Goal: Information Seeking & Learning: Learn about a topic

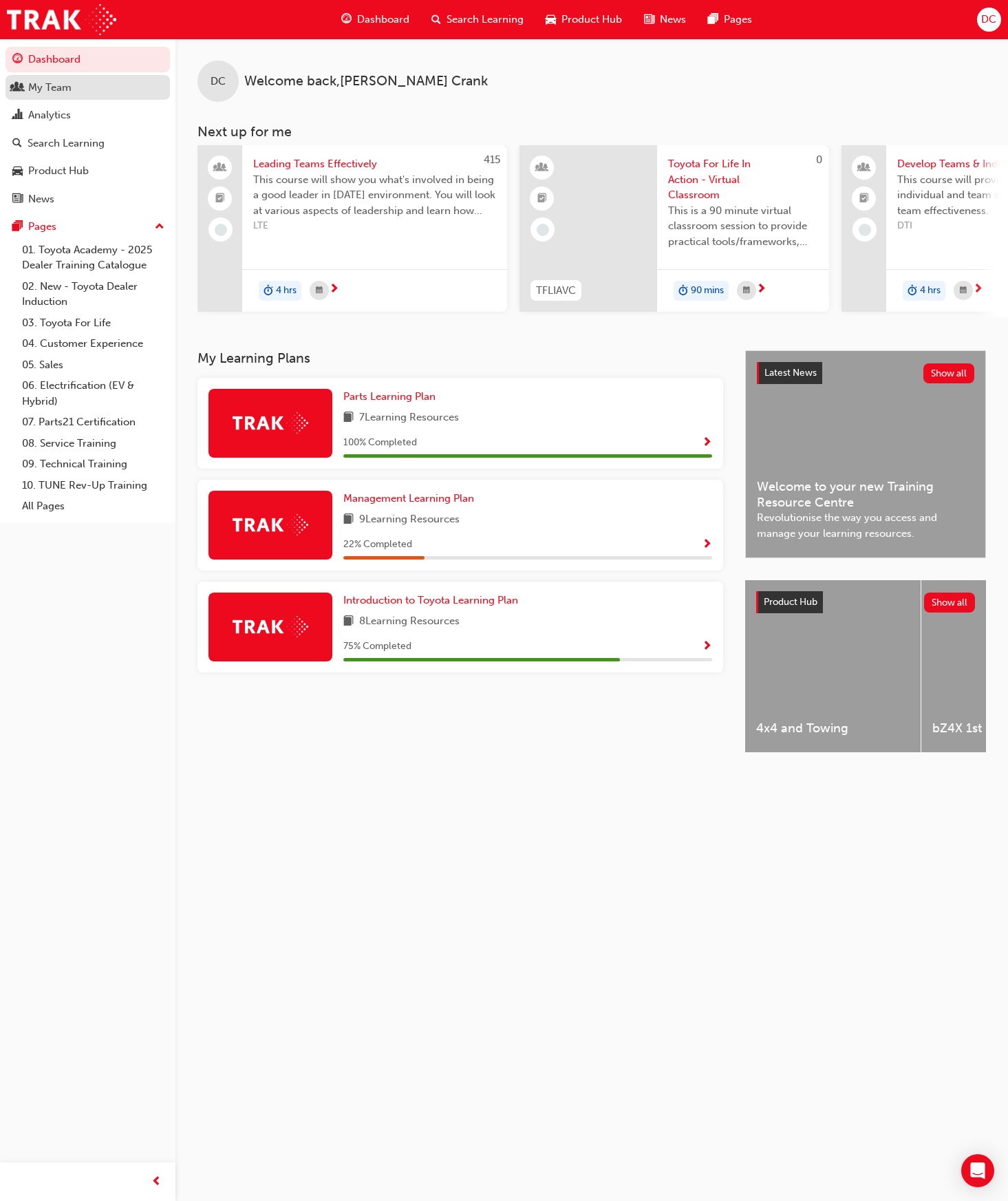
click at [42, 88] on div "My Team" at bounding box center [49, 87] width 43 height 16
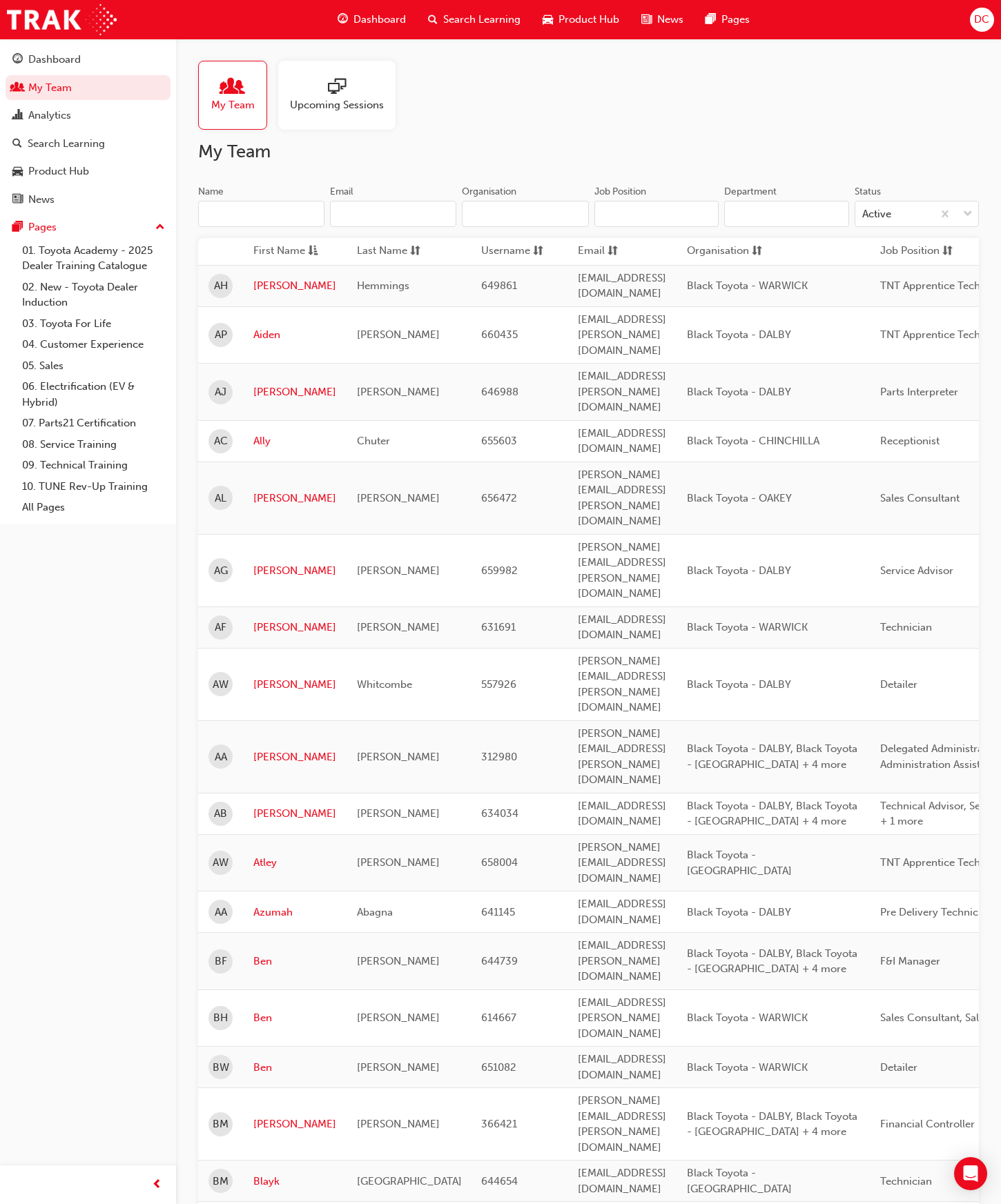
click at [229, 217] on input "Name" at bounding box center [261, 214] width 126 height 27
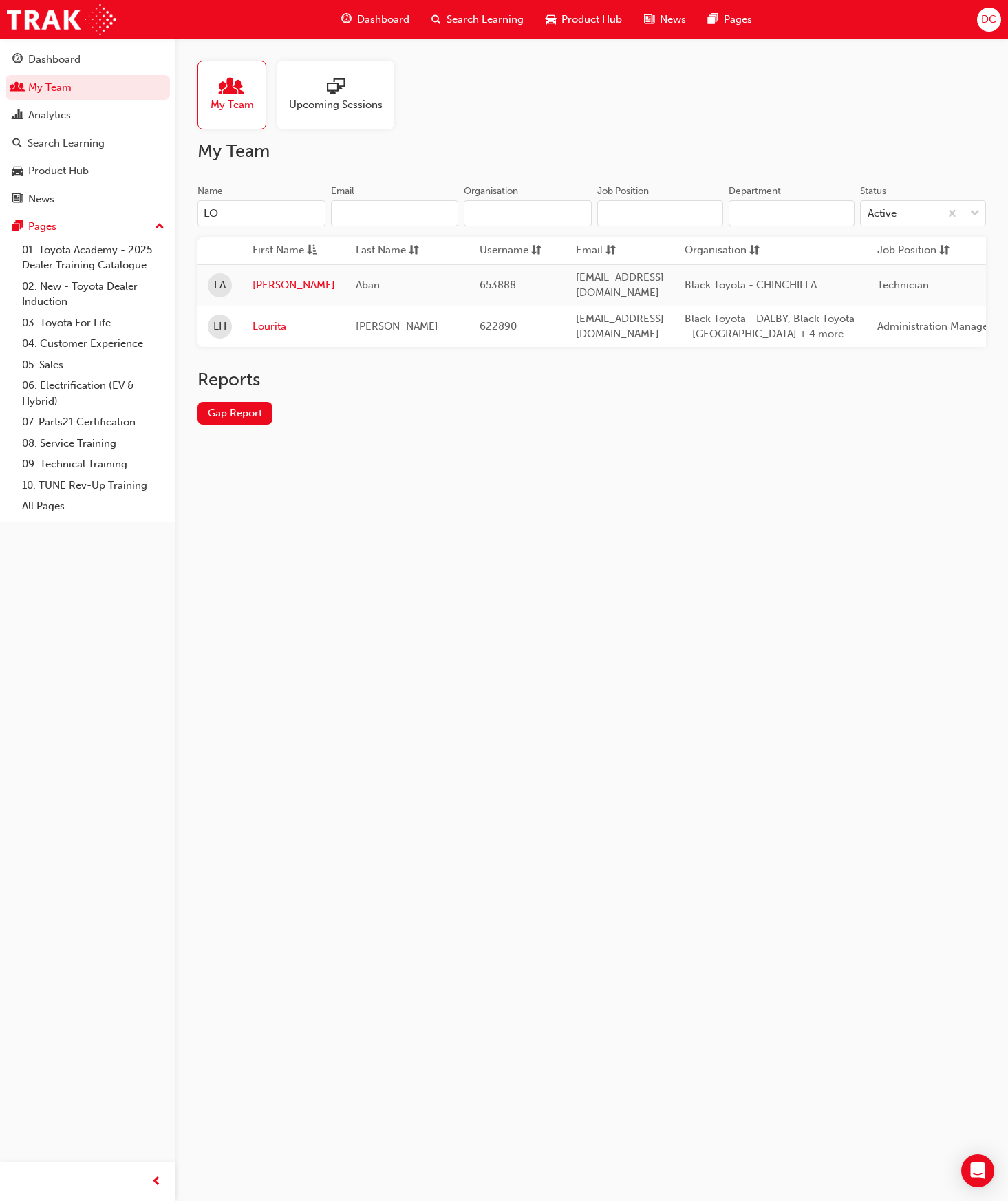
type input "L"
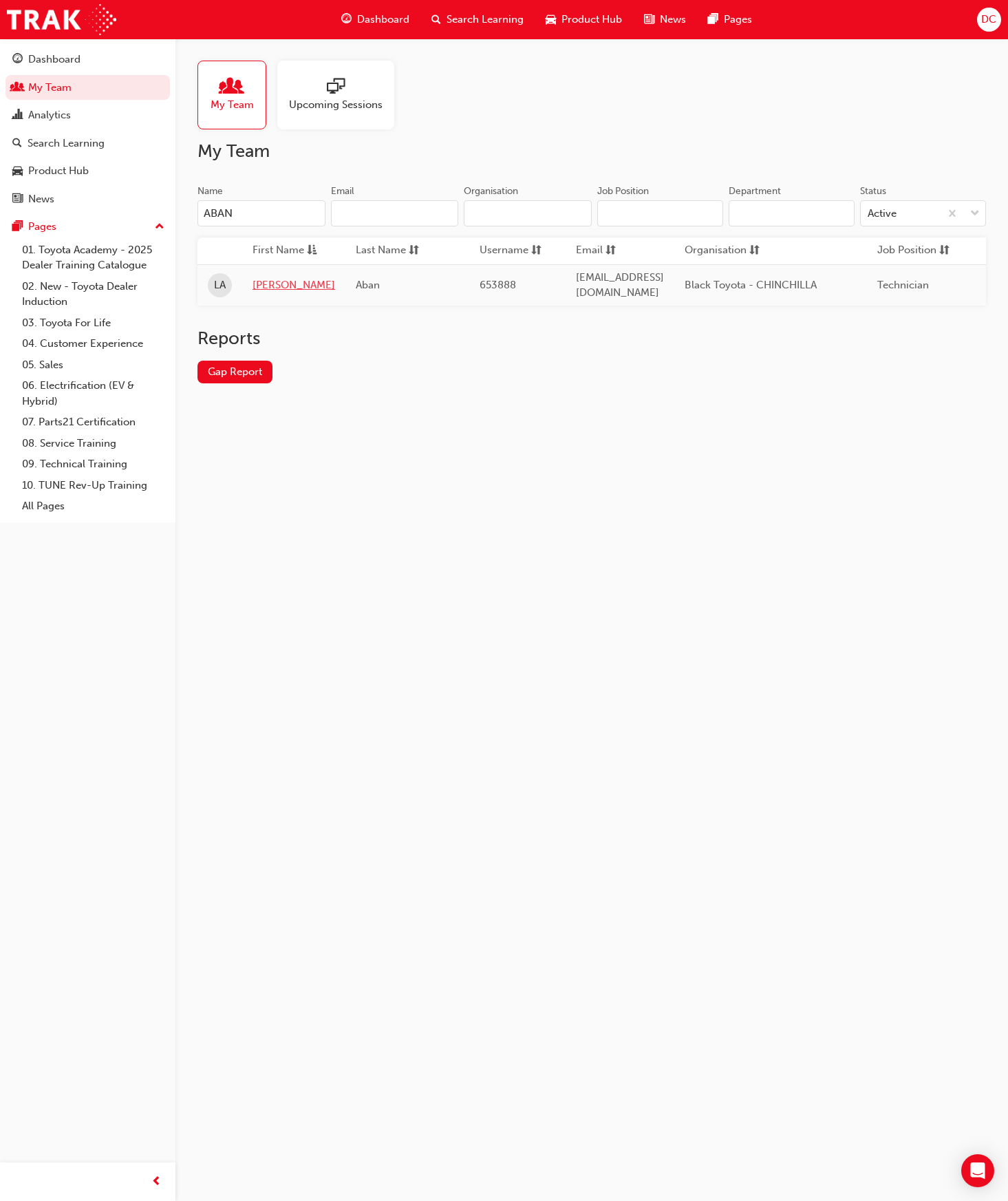
type input "ABAN"
click at [273, 279] on link "[PERSON_NAME]" at bounding box center [294, 285] width 82 height 16
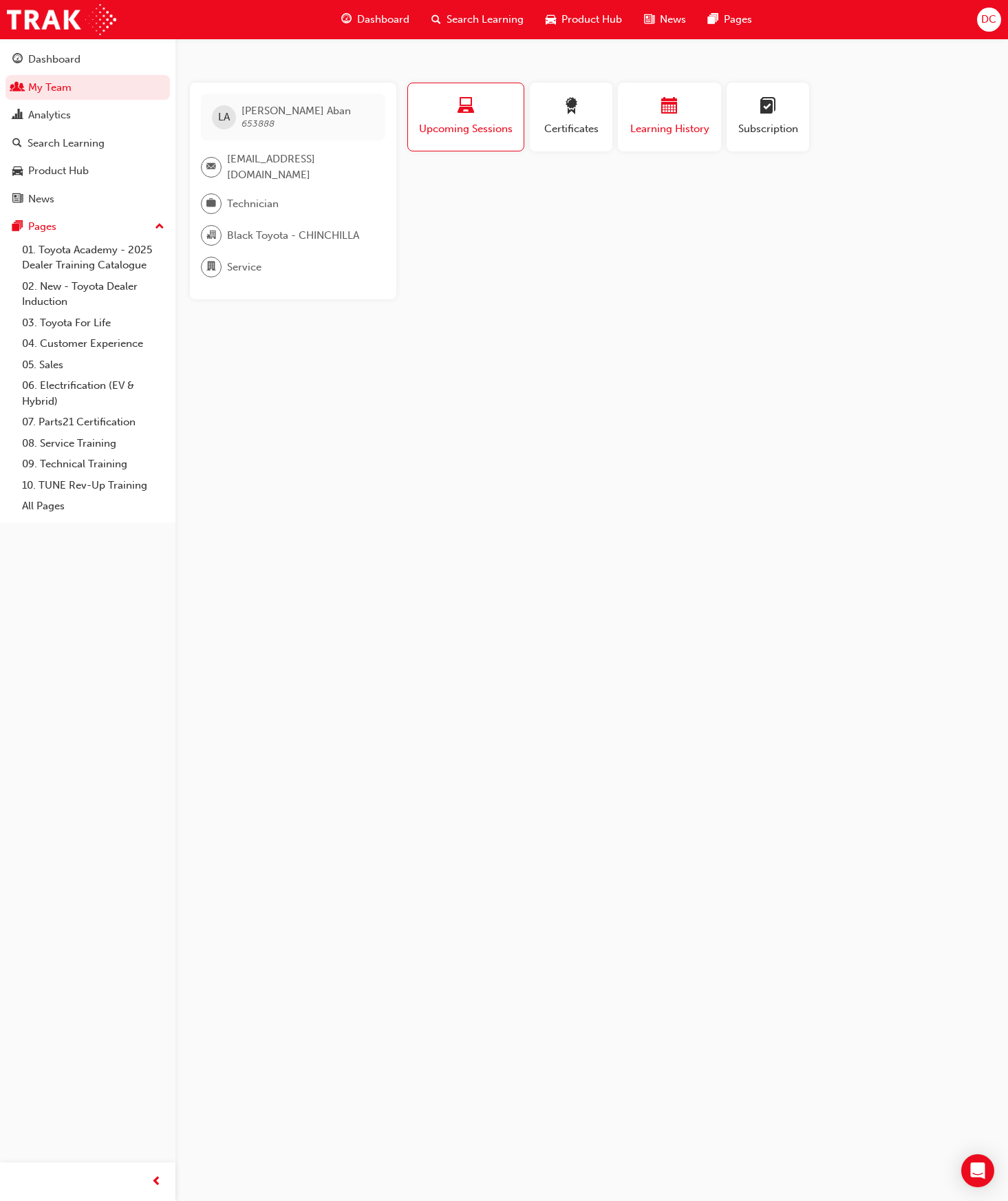
click at [677, 135] on span "Learning History" at bounding box center [669, 129] width 82 height 16
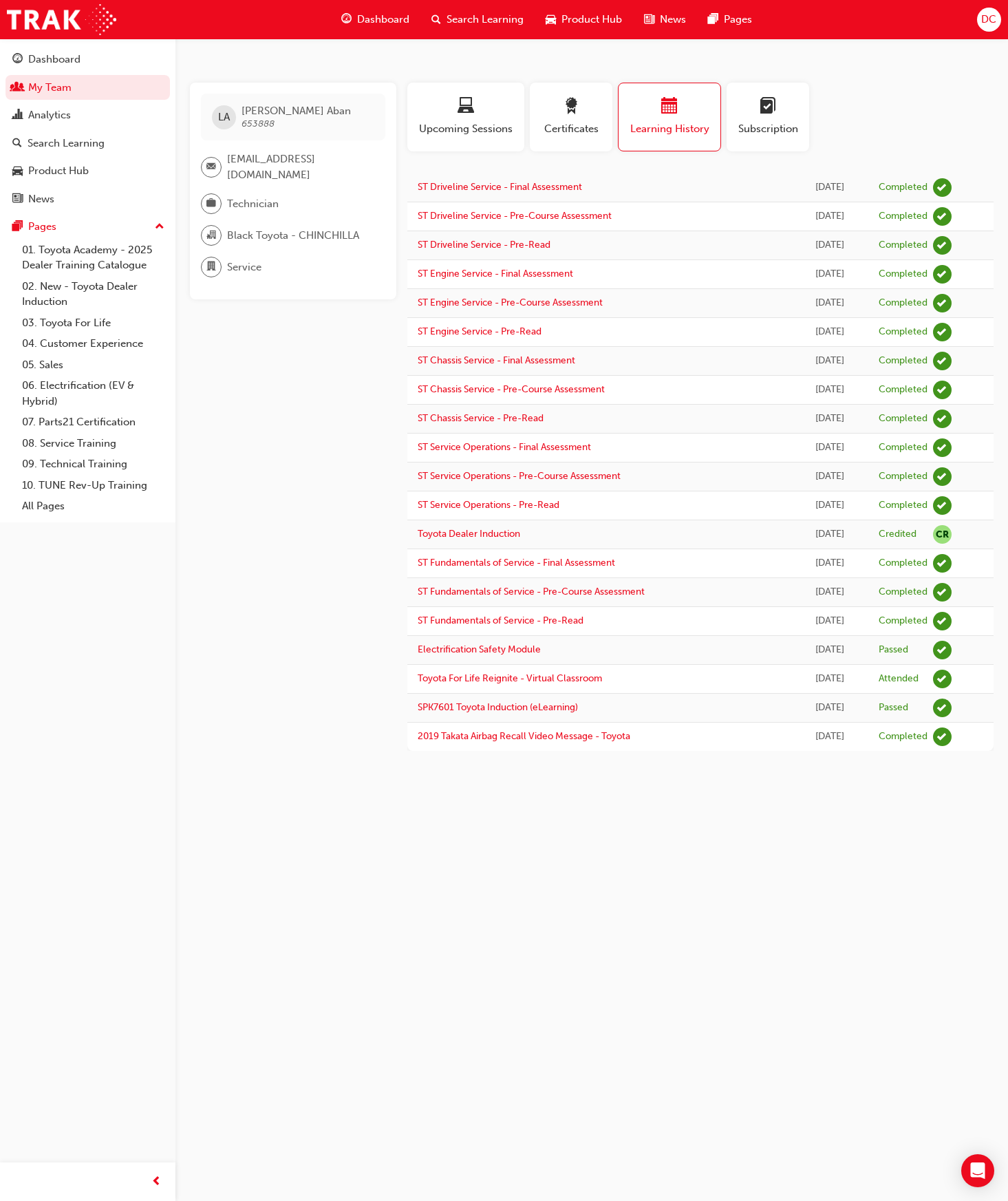
click at [533, 858] on div "LA [PERSON_NAME] 653888 [EMAIL_ADDRESS][DOMAIN_NAME] Technician Black Toyota - …" at bounding box center [504, 600] width 1008 height 1201
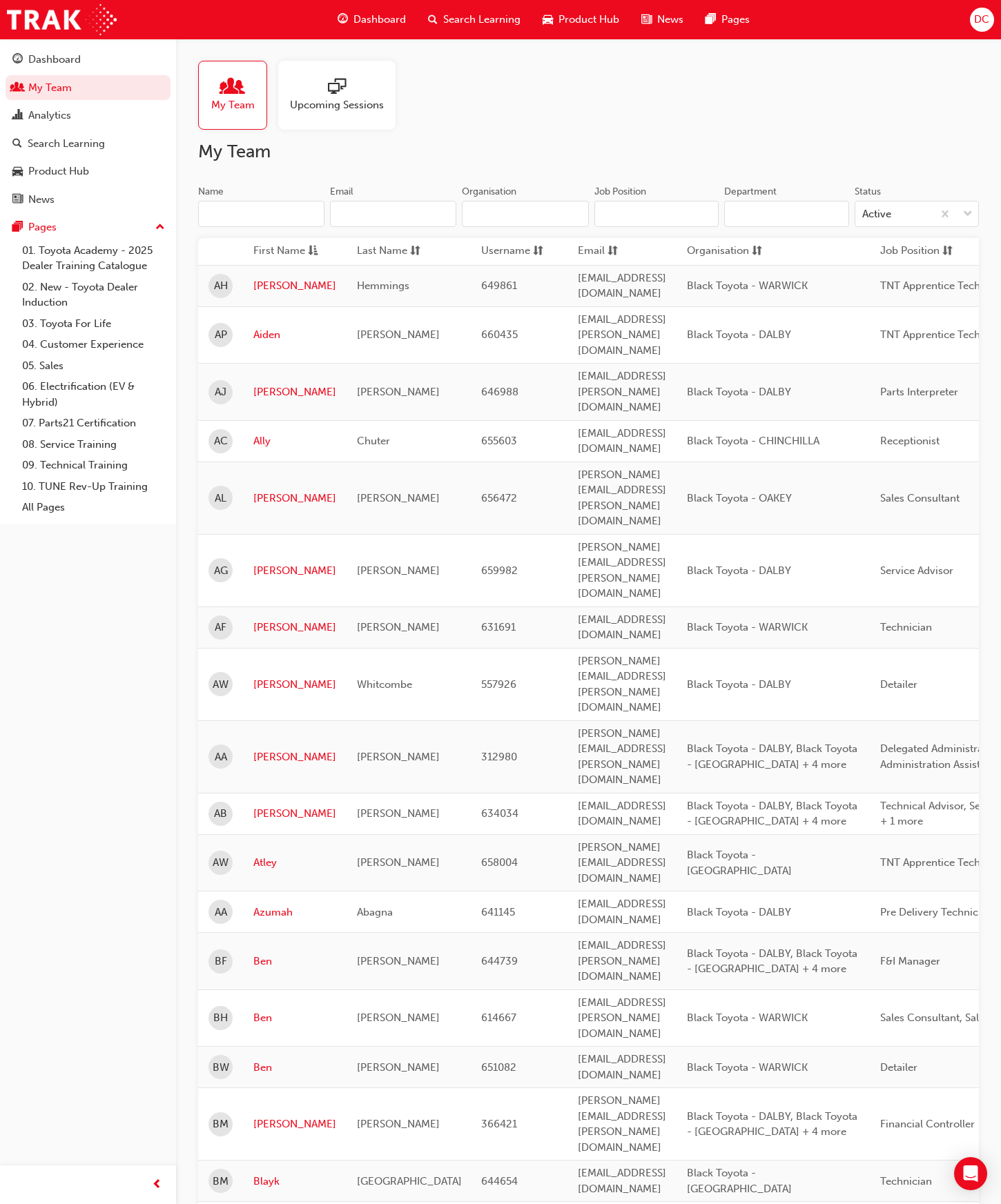
click at [244, 210] on input "Name" at bounding box center [261, 214] width 126 height 27
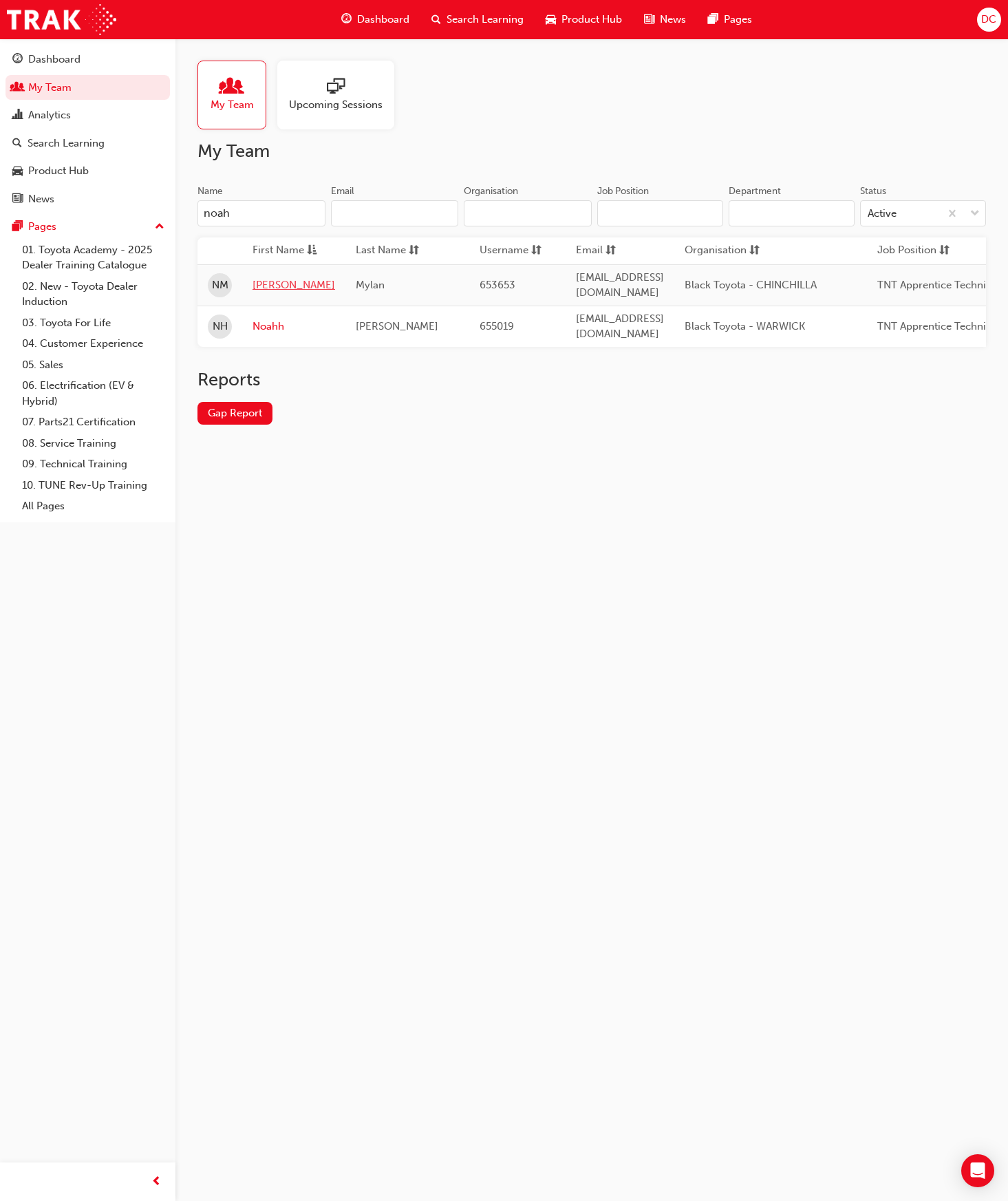
type input "noah"
click at [276, 282] on link "[PERSON_NAME]" at bounding box center [294, 285] width 82 height 16
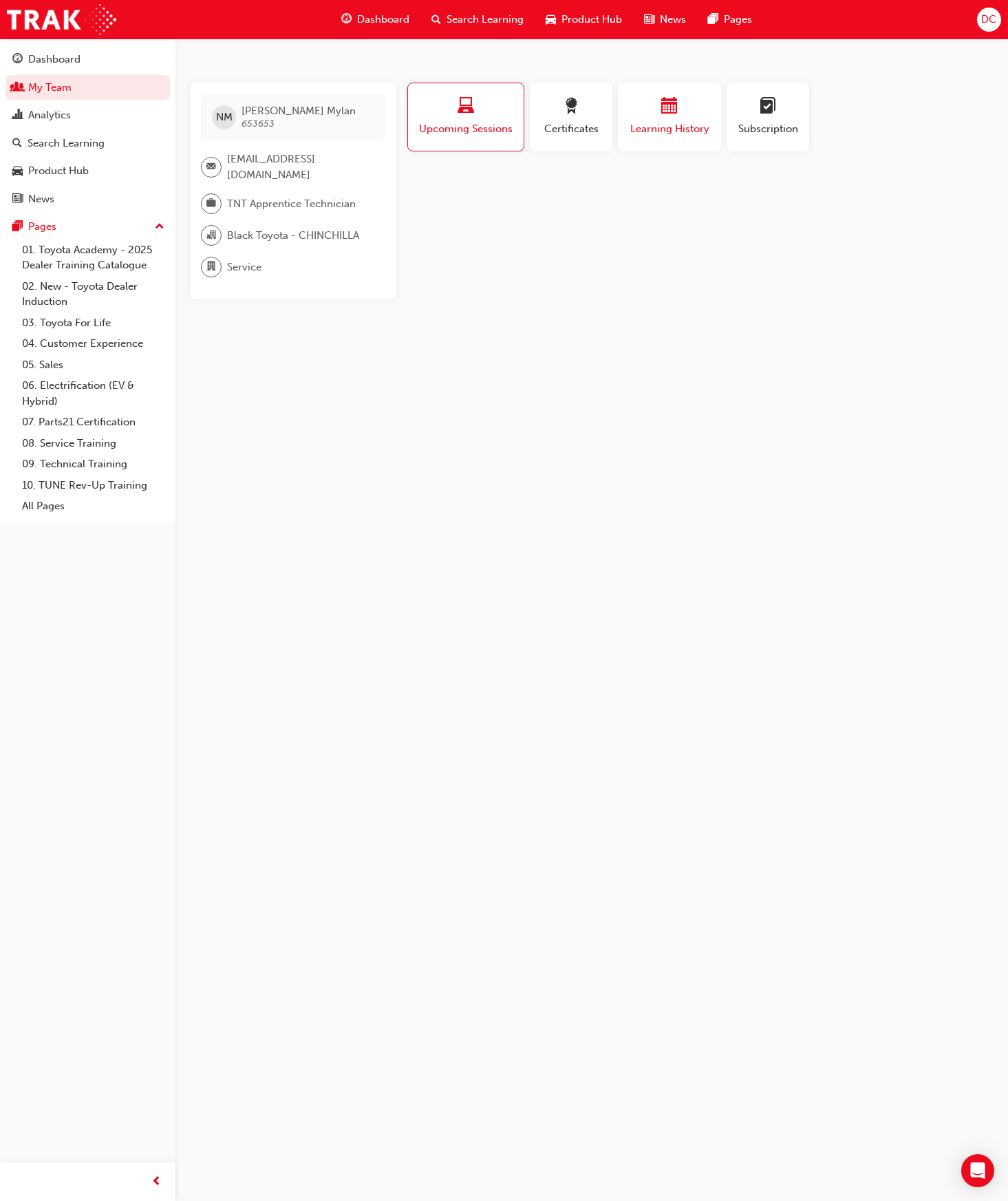
click at [703, 111] on div "button" at bounding box center [669, 108] width 82 height 21
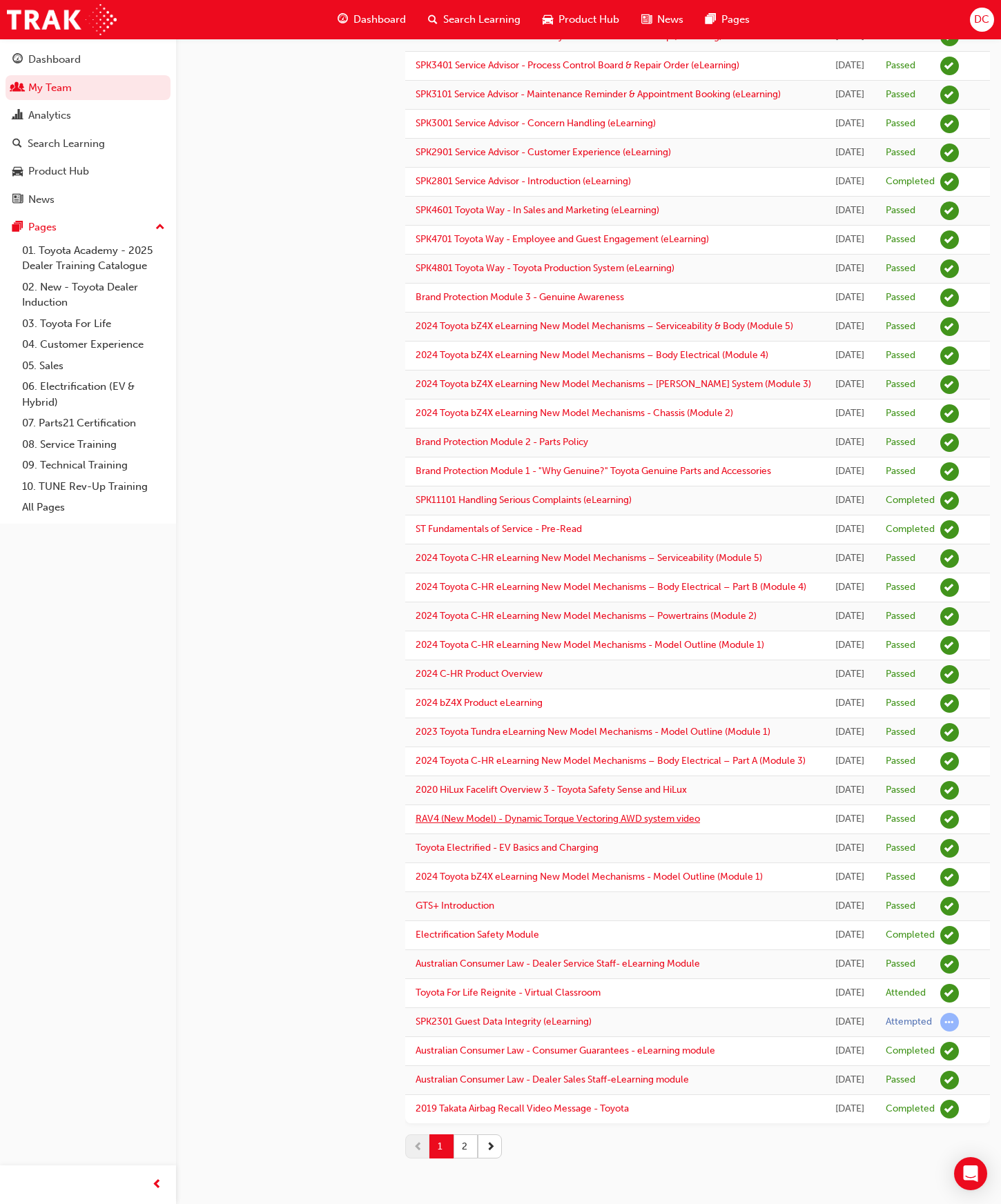
scroll to position [884, 0]
click at [464, 1149] on button "2" at bounding box center [466, 1146] width 24 height 24
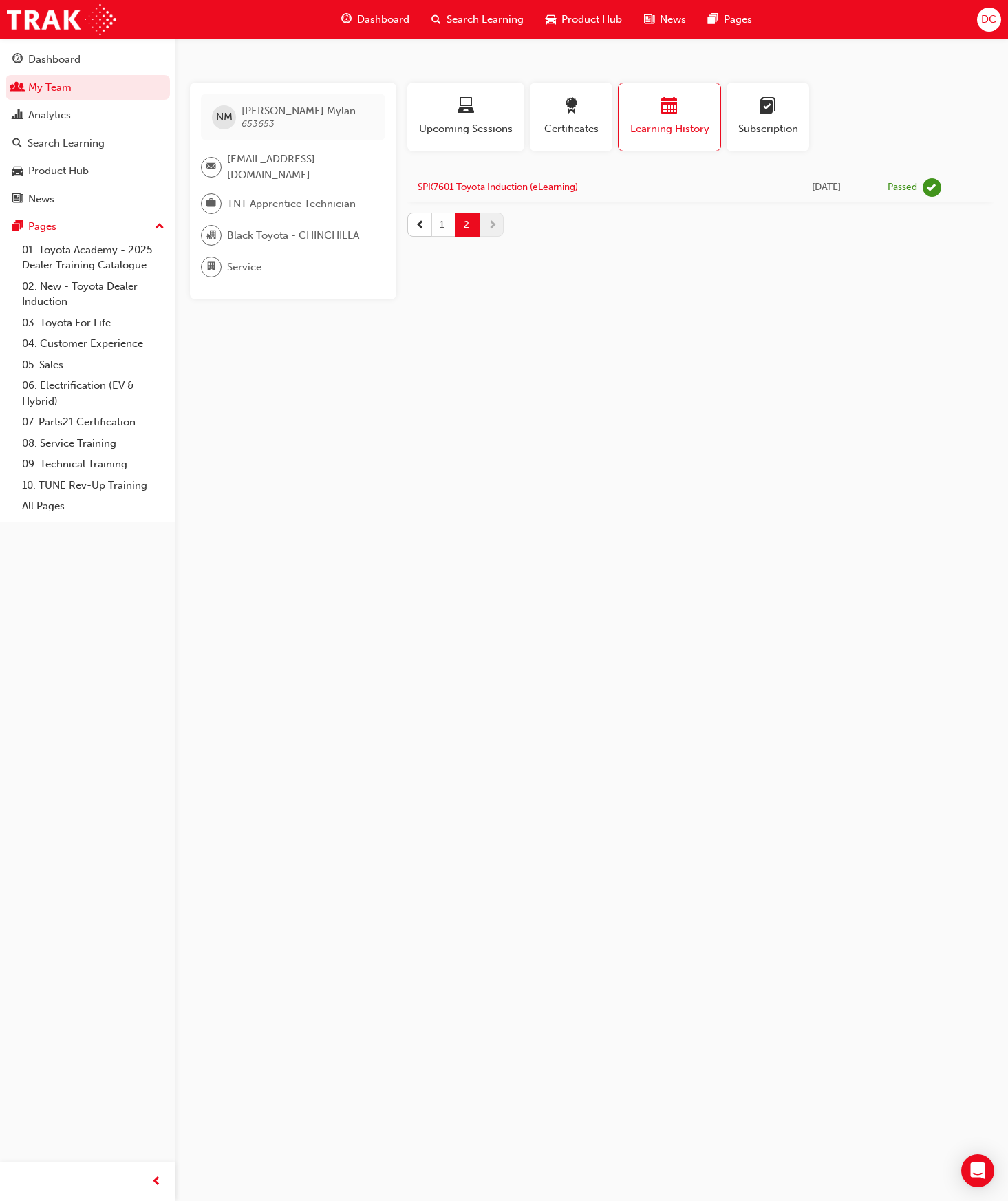
click at [444, 229] on button "1" at bounding box center [443, 225] width 24 height 24
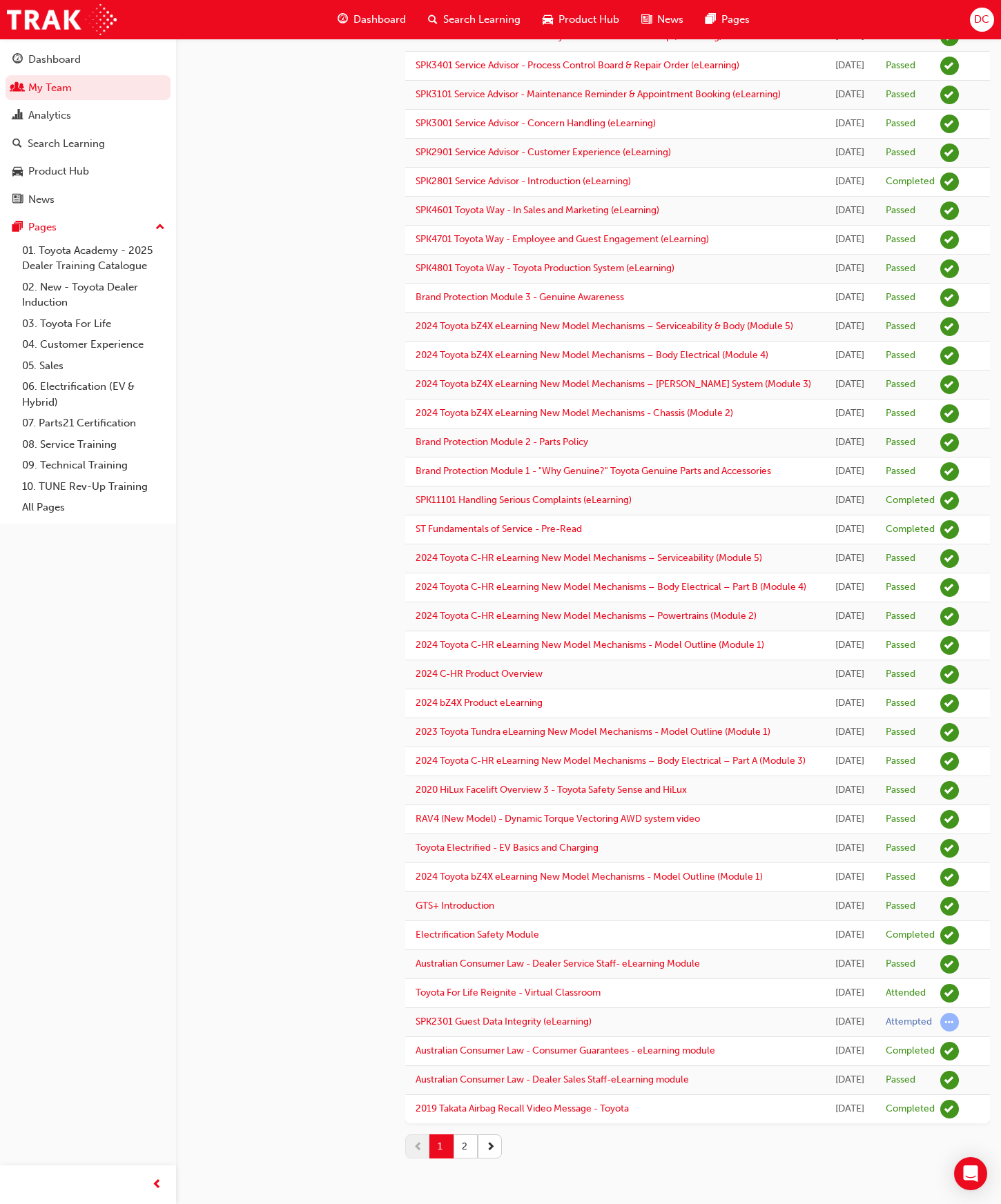
scroll to position [884, 0]
click at [449, 900] on link "GTS+ Introduction" at bounding box center [455, 905] width 79 height 11
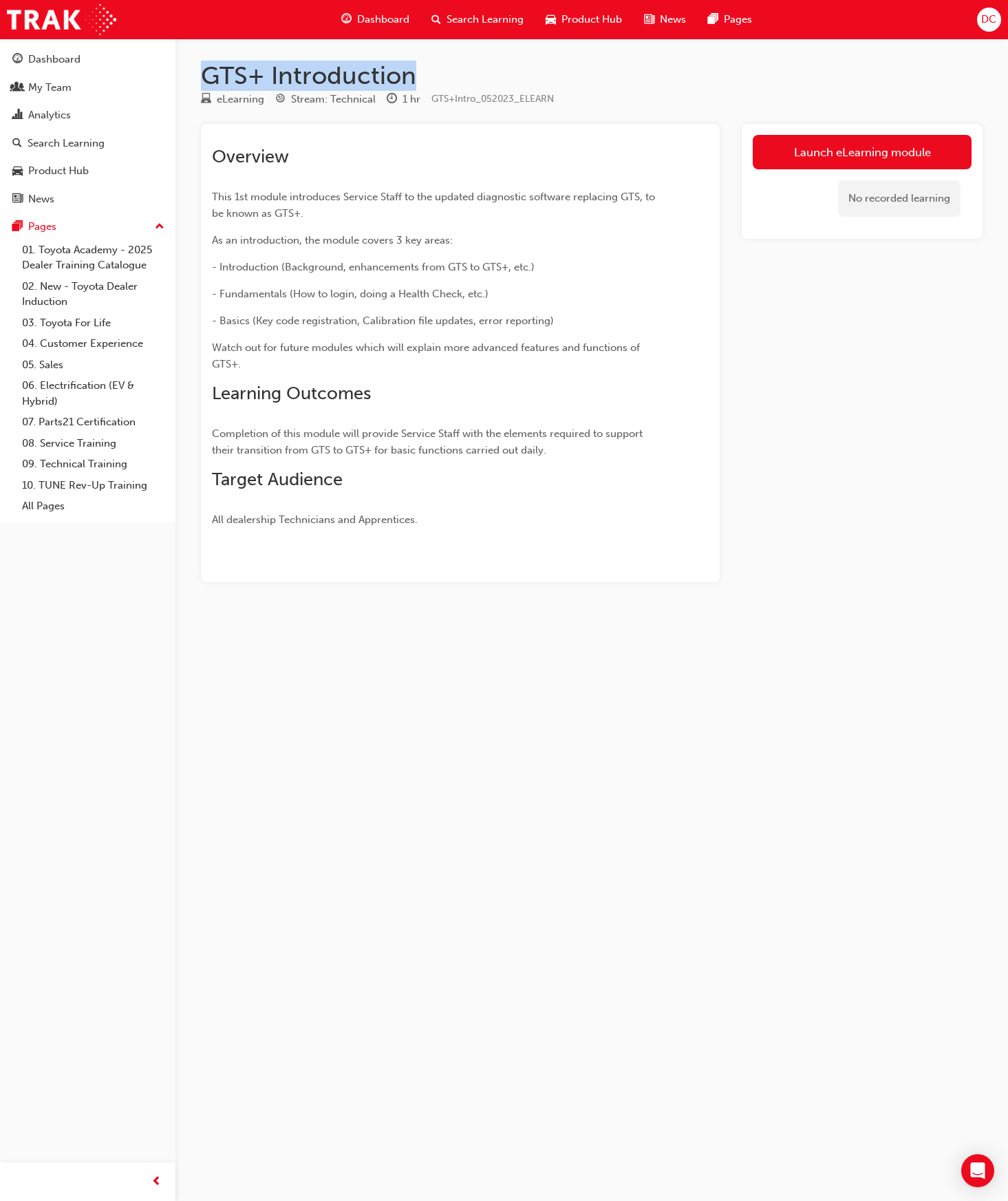
drag, startPoint x: 419, startPoint y: 79, endPoint x: 207, endPoint y: 64, distance: 212.5
click at [207, 64] on h1 "GTS+ Introduction" at bounding box center [592, 76] width 782 height 30
copy h1 "GTS+ Introduction"
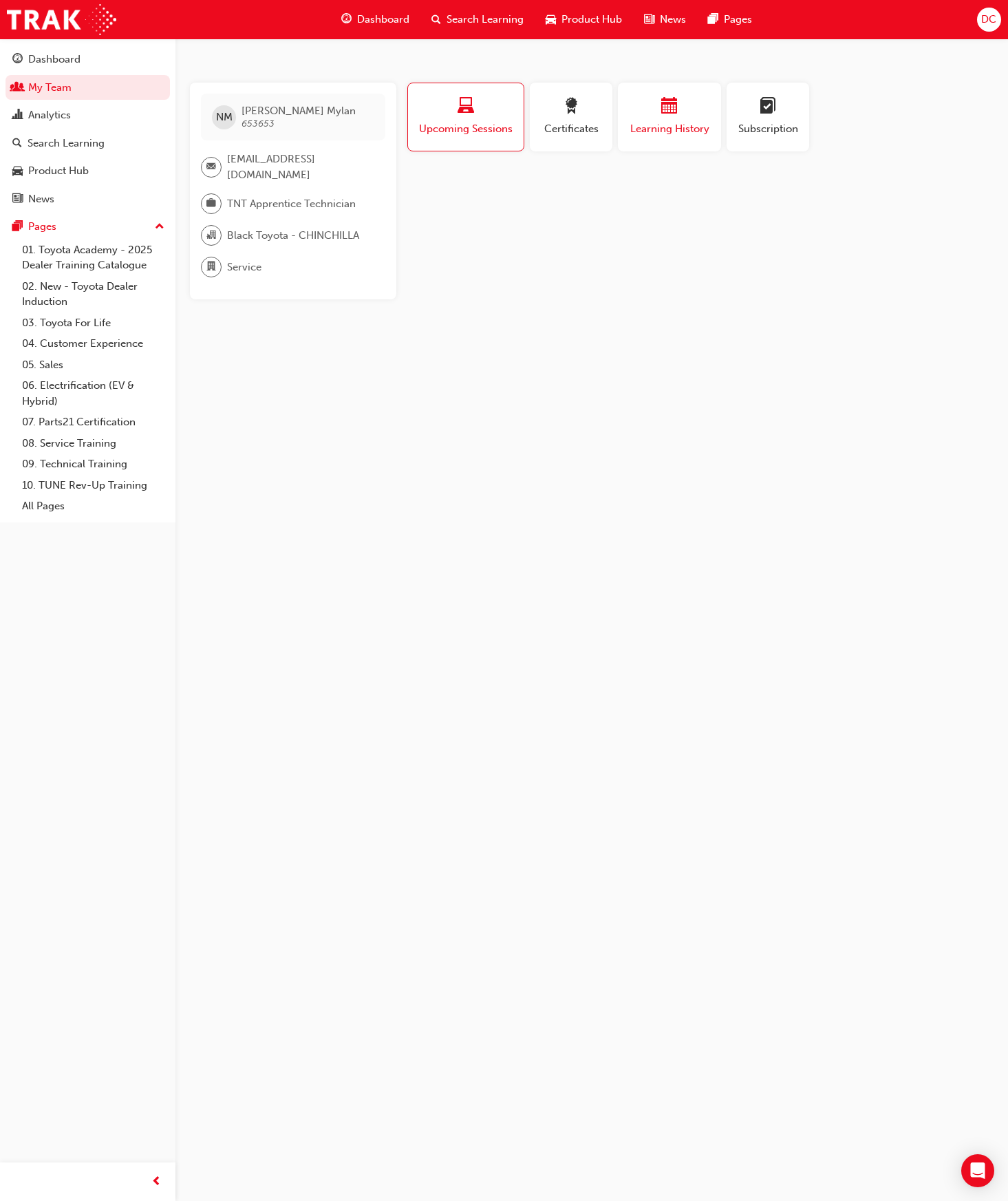
click at [642, 115] on div "button" at bounding box center [669, 108] width 82 height 21
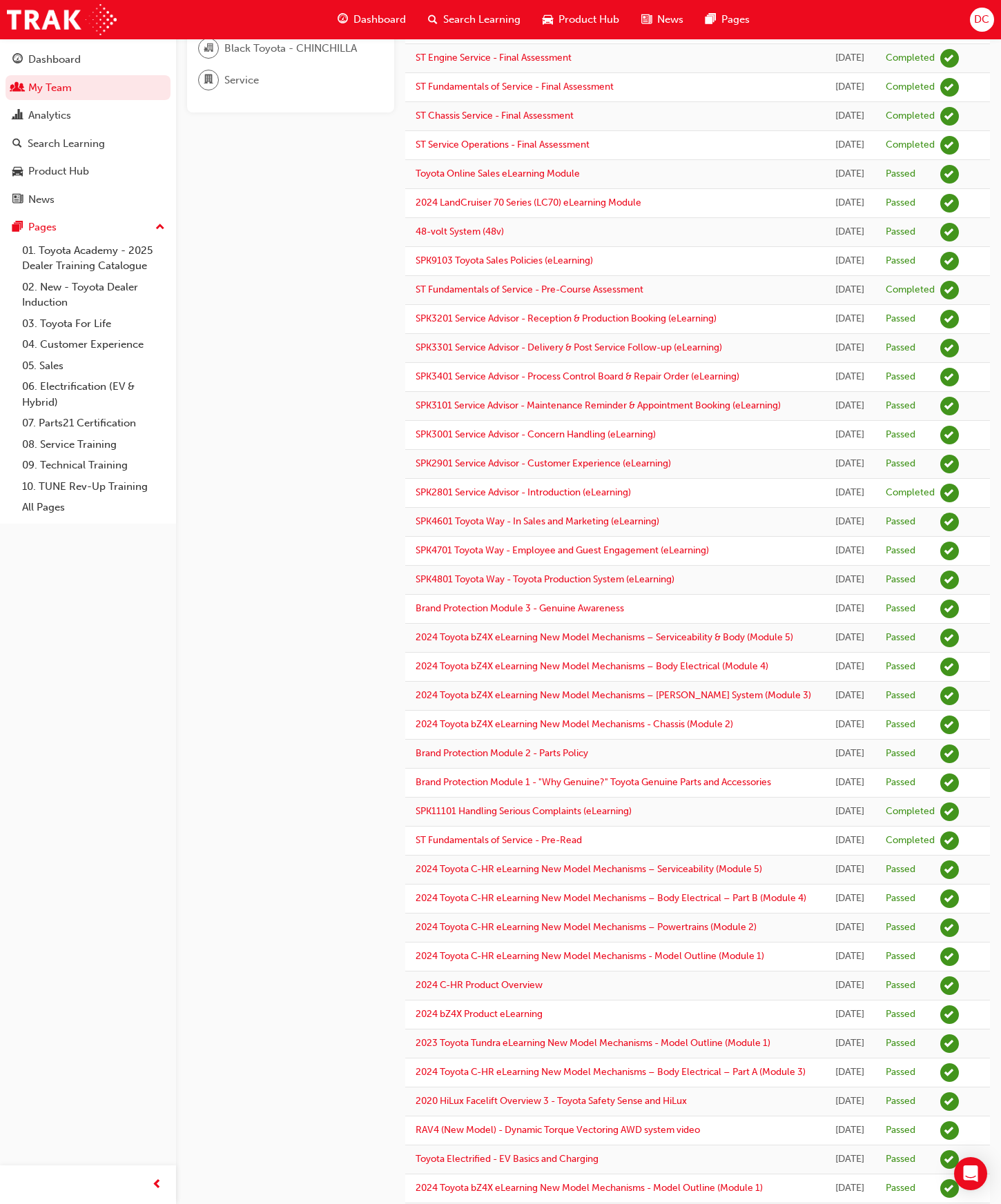
scroll to position [56, 0]
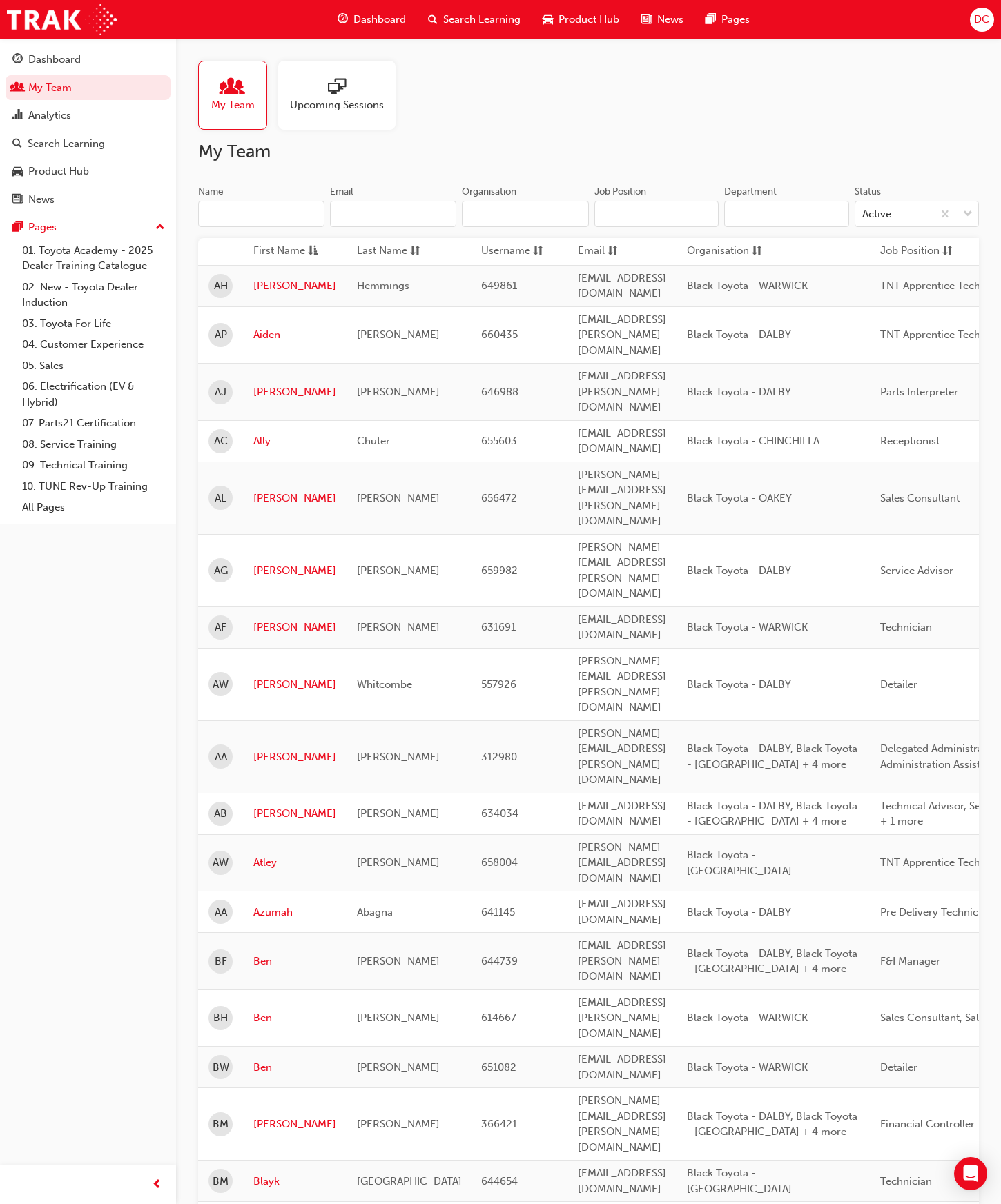
click at [247, 217] on input "Name" at bounding box center [261, 214] width 126 height 27
click at [234, 217] on input "Name" at bounding box center [261, 214] width 126 height 27
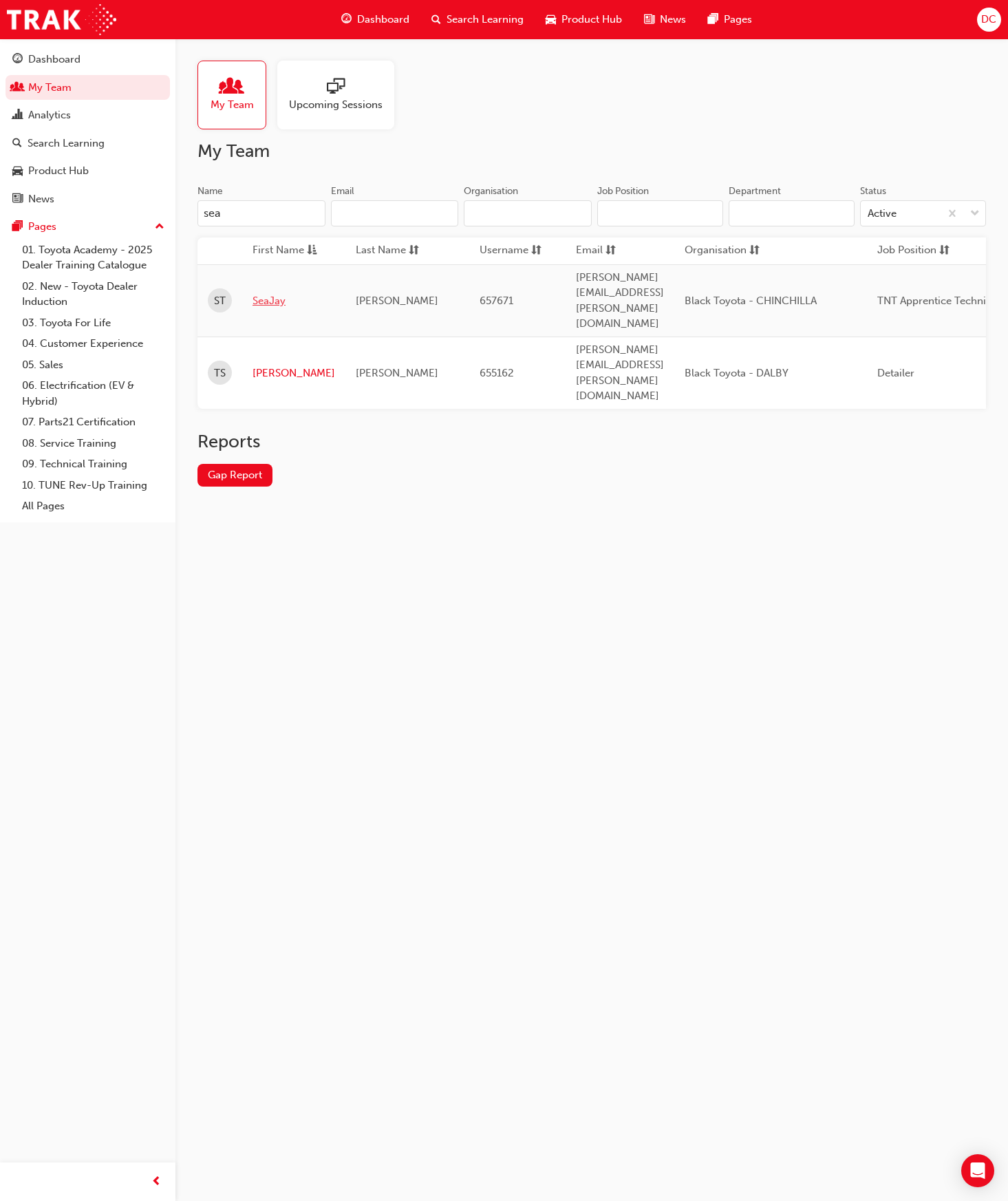
type input "sea"
click at [268, 293] on link "SeaJay" at bounding box center [294, 300] width 82 height 16
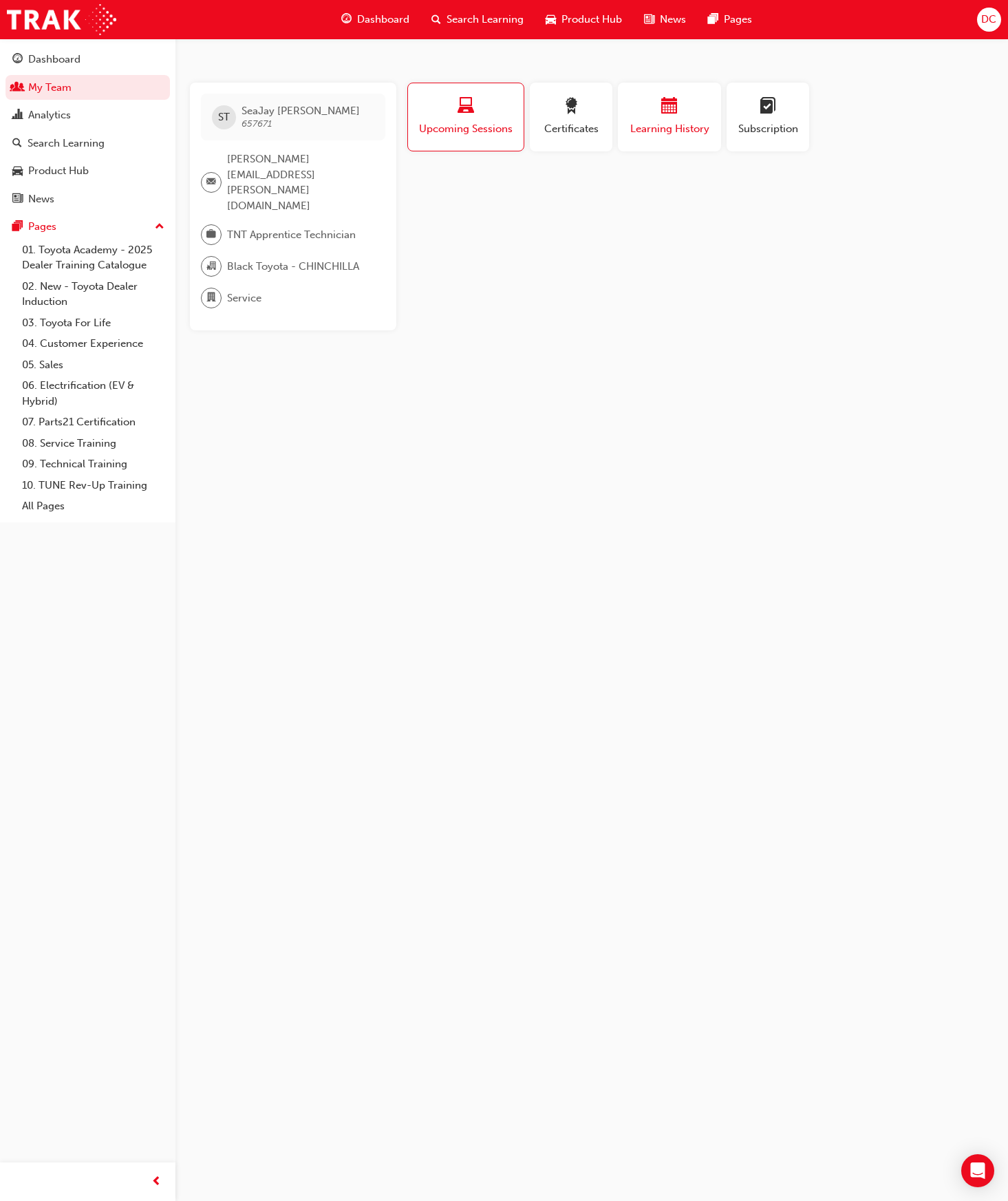
click at [667, 118] on div "Learning History" at bounding box center [669, 117] width 82 height 39
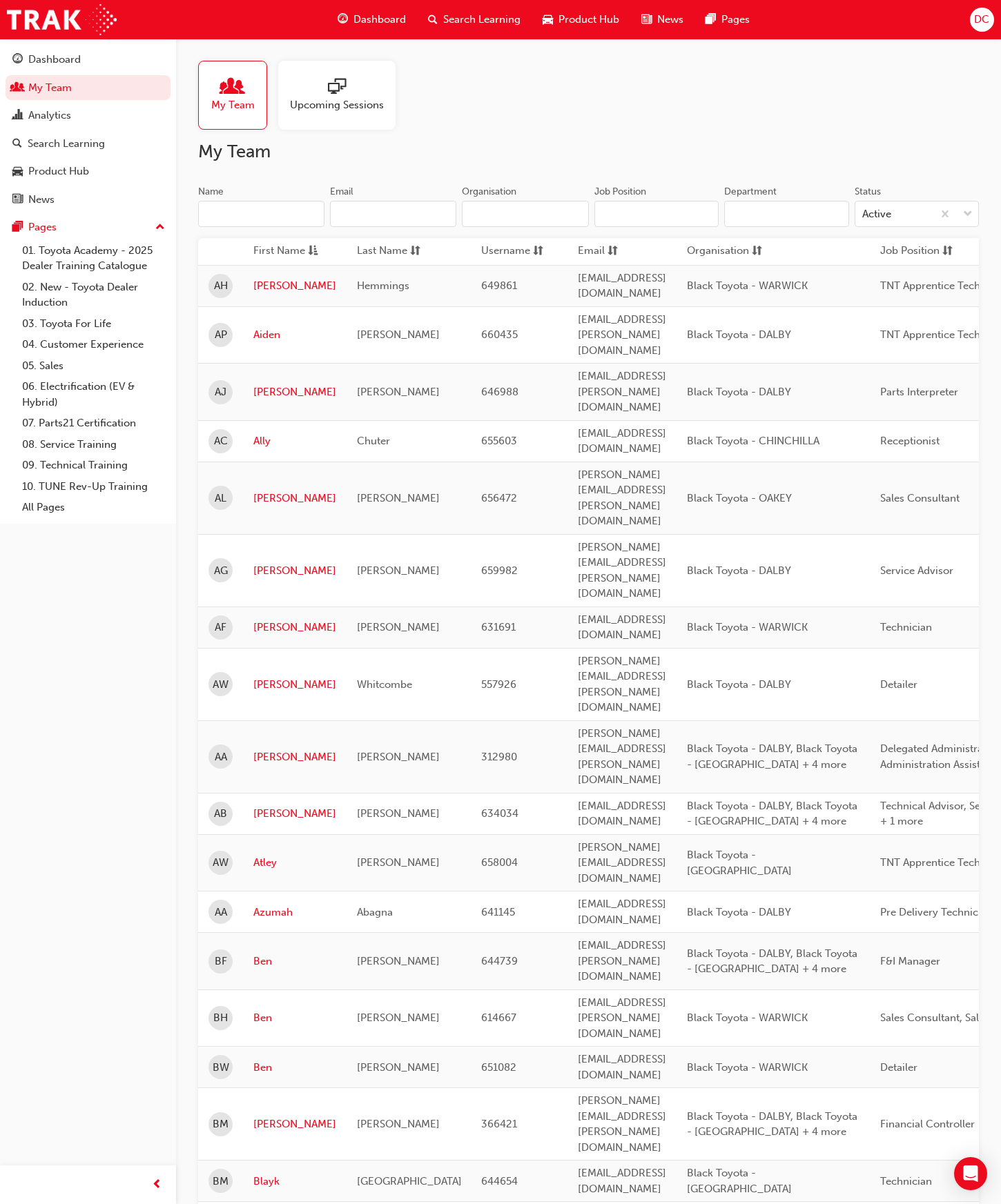
click at [244, 212] on input "Name" at bounding box center [261, 214] width 126 height 27
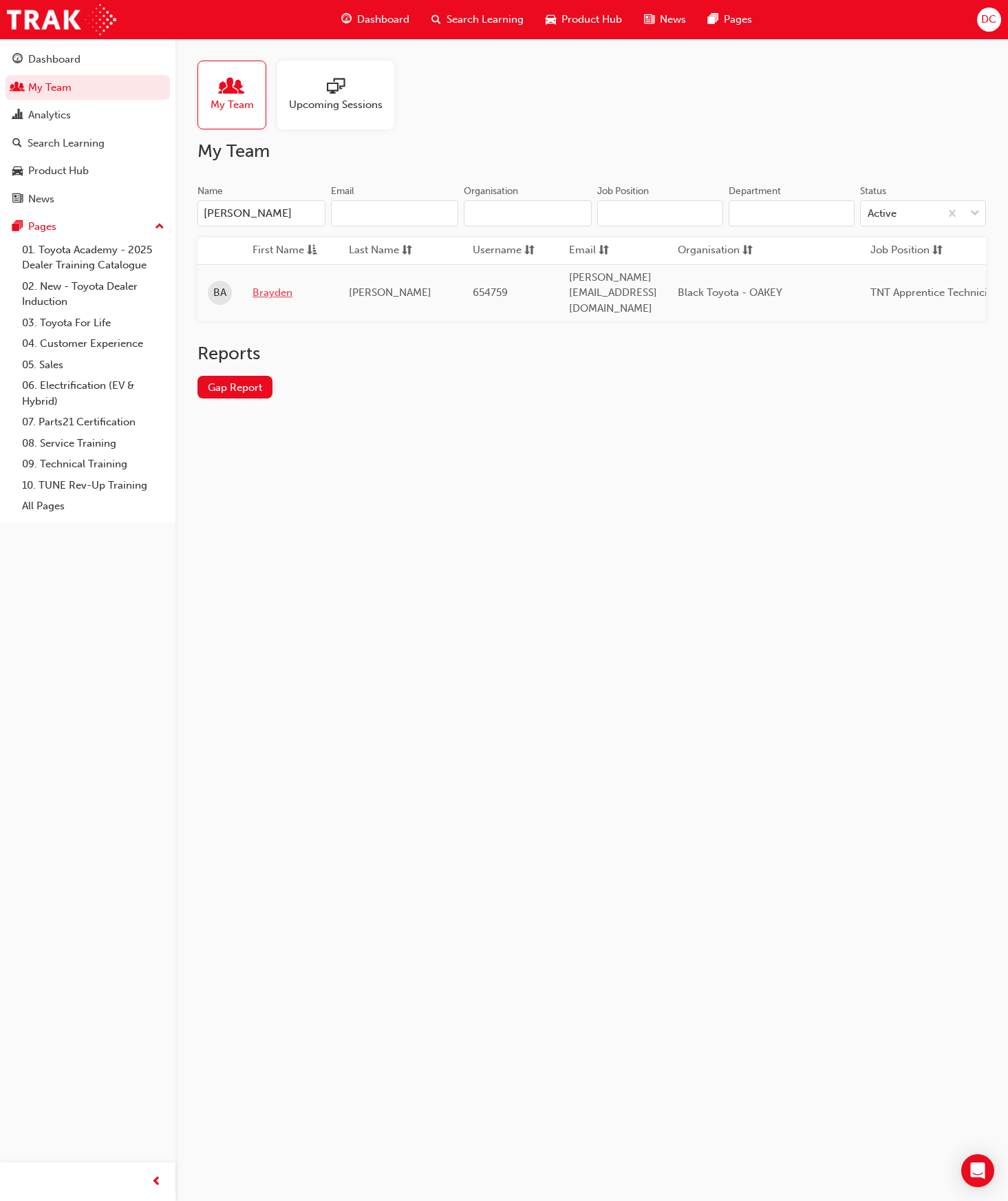
type input "[PERSON_NAME]"
click at [261, 285] on link "Brayden" at bounding box center [291, 293] width 76 height 16
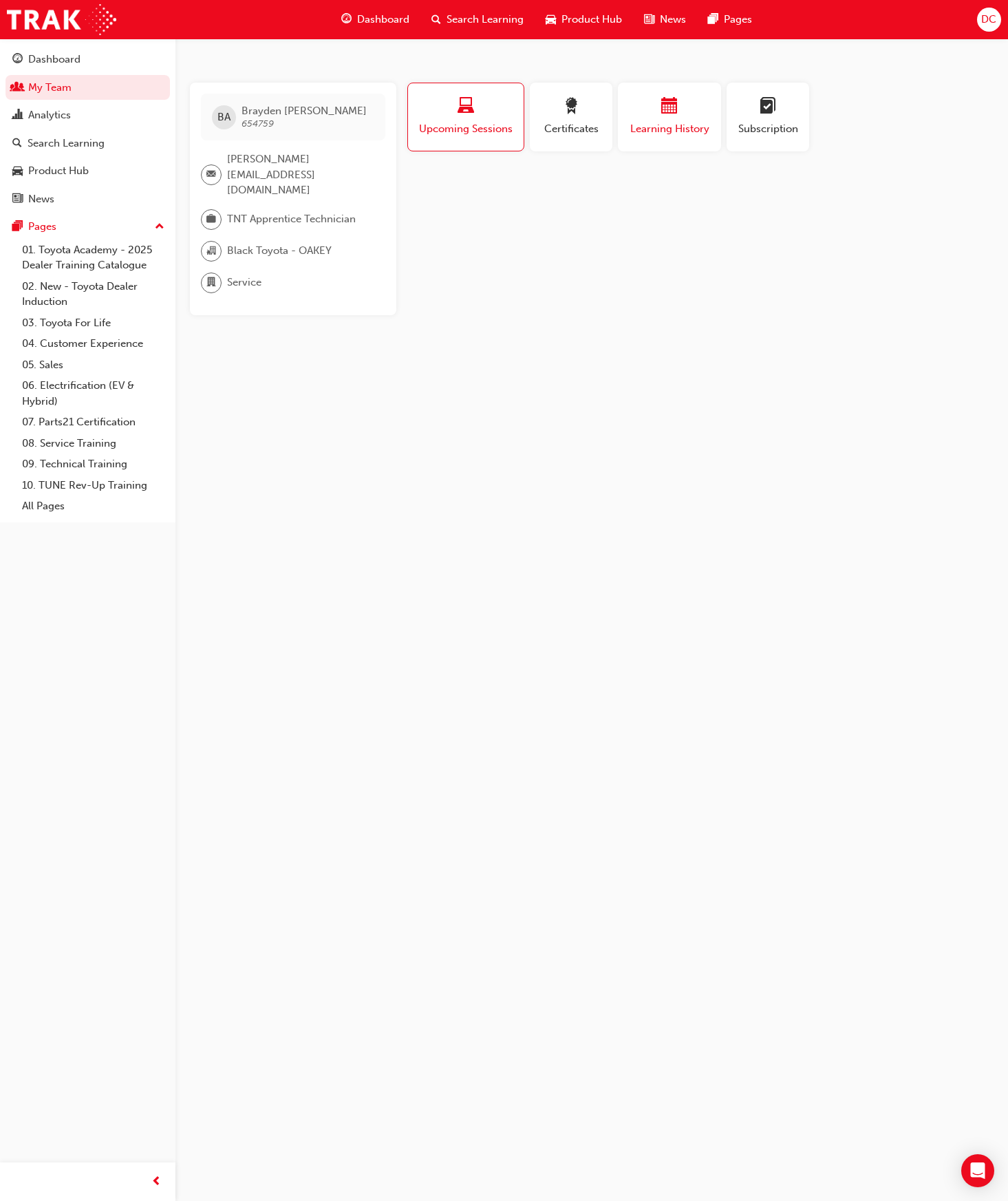
click at [670, 124] on span "Learning History" at bounding box center [669, 129] width 82 height 16
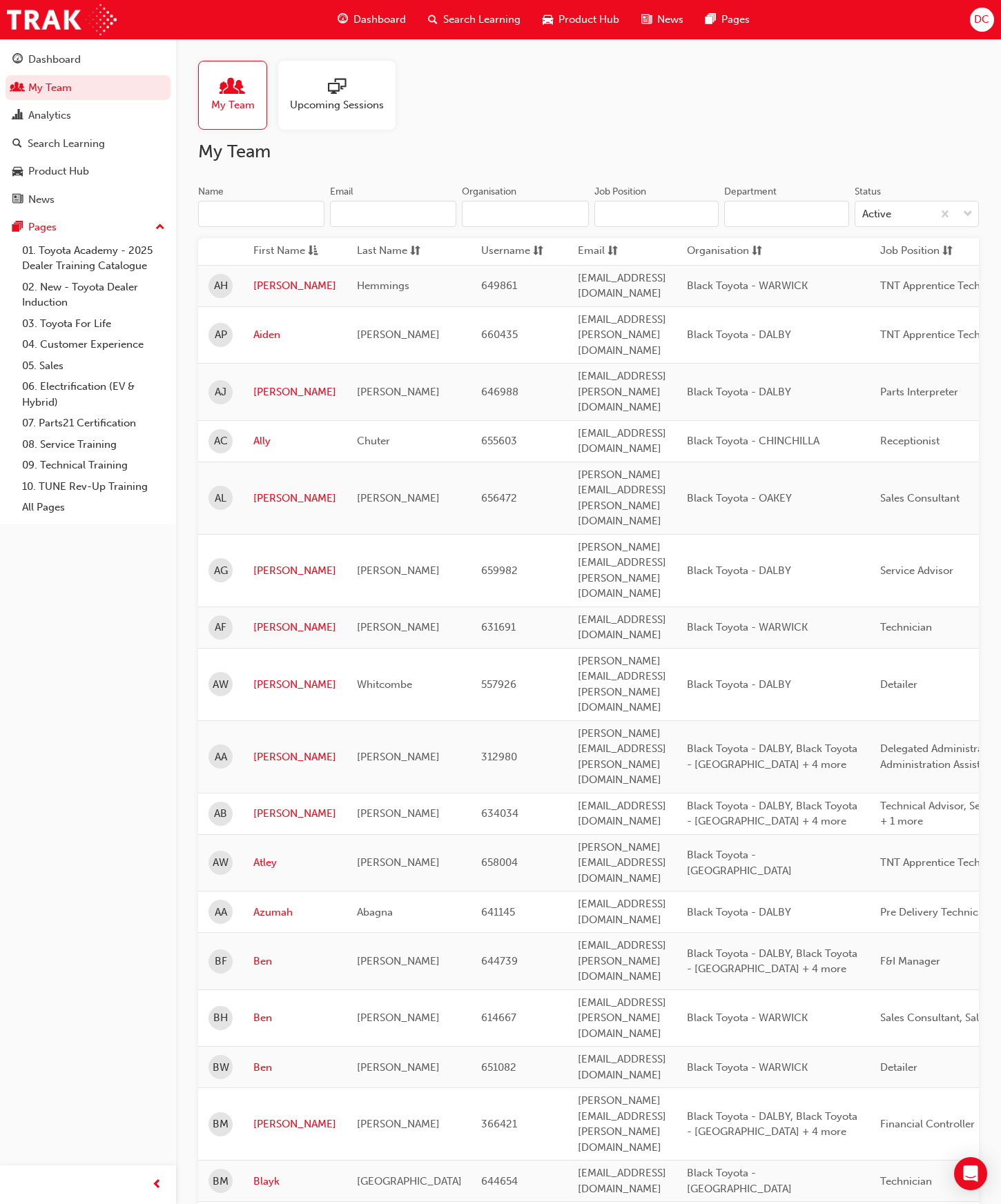
click at [253, 217] on input "Name" at bounding box center [261, 214] width 126 height 27
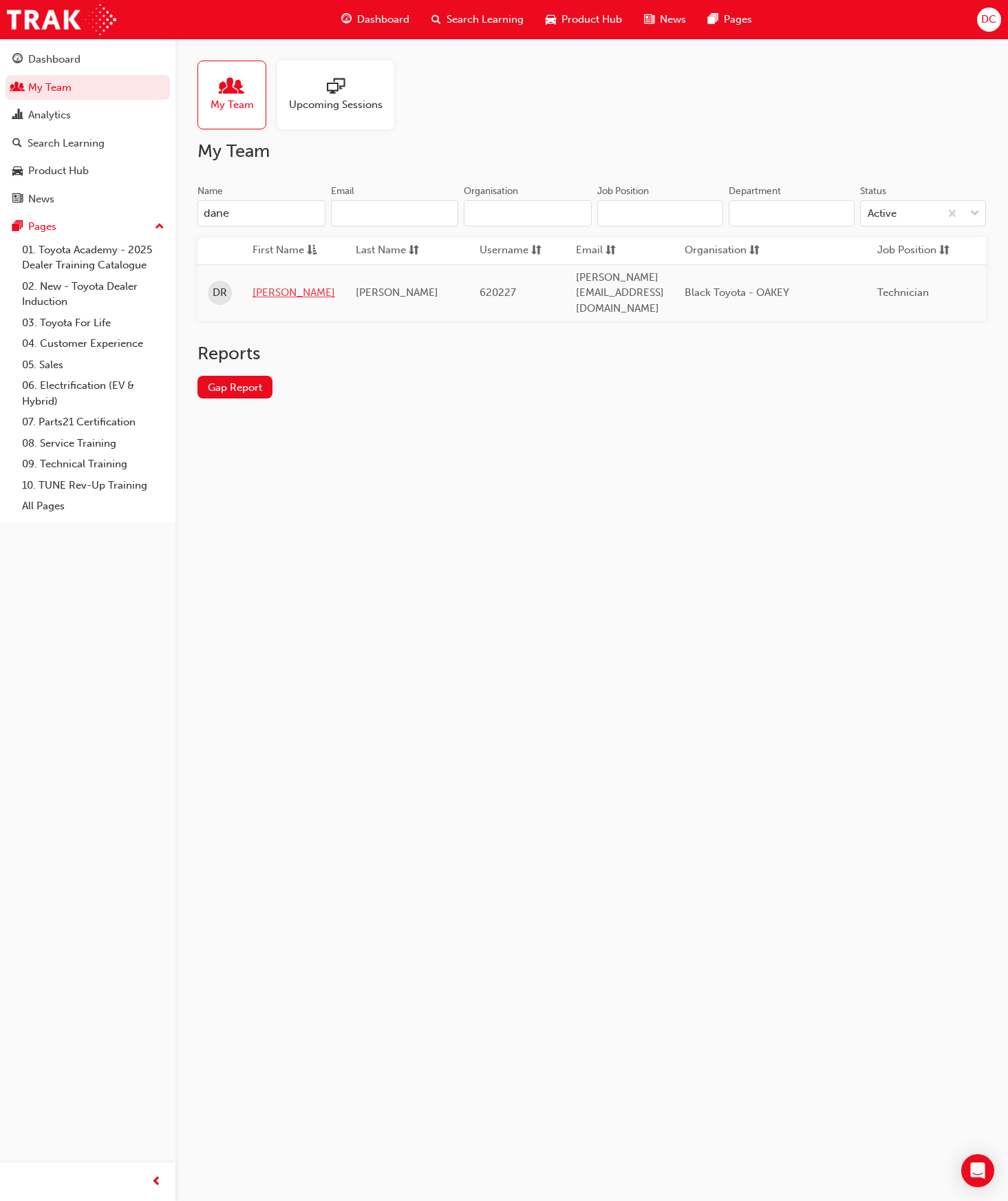
type input "dane"
click at [260, 285] on link "[PERSON_NAME]" at bounding box center [294, 293] width 82 height 16
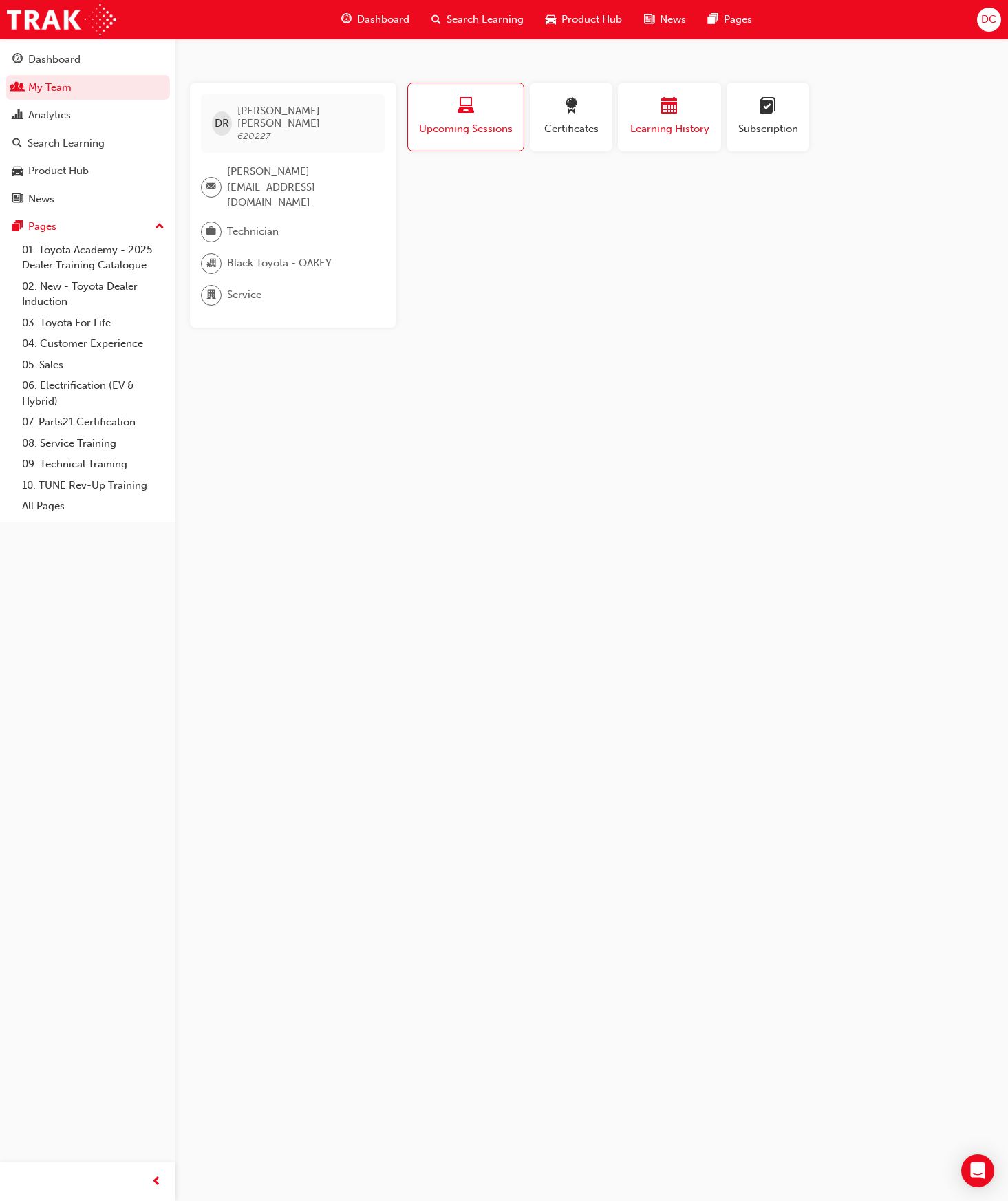
click at [659, 115] on div "button" at bounding box center [669, 108] width 82 height 21
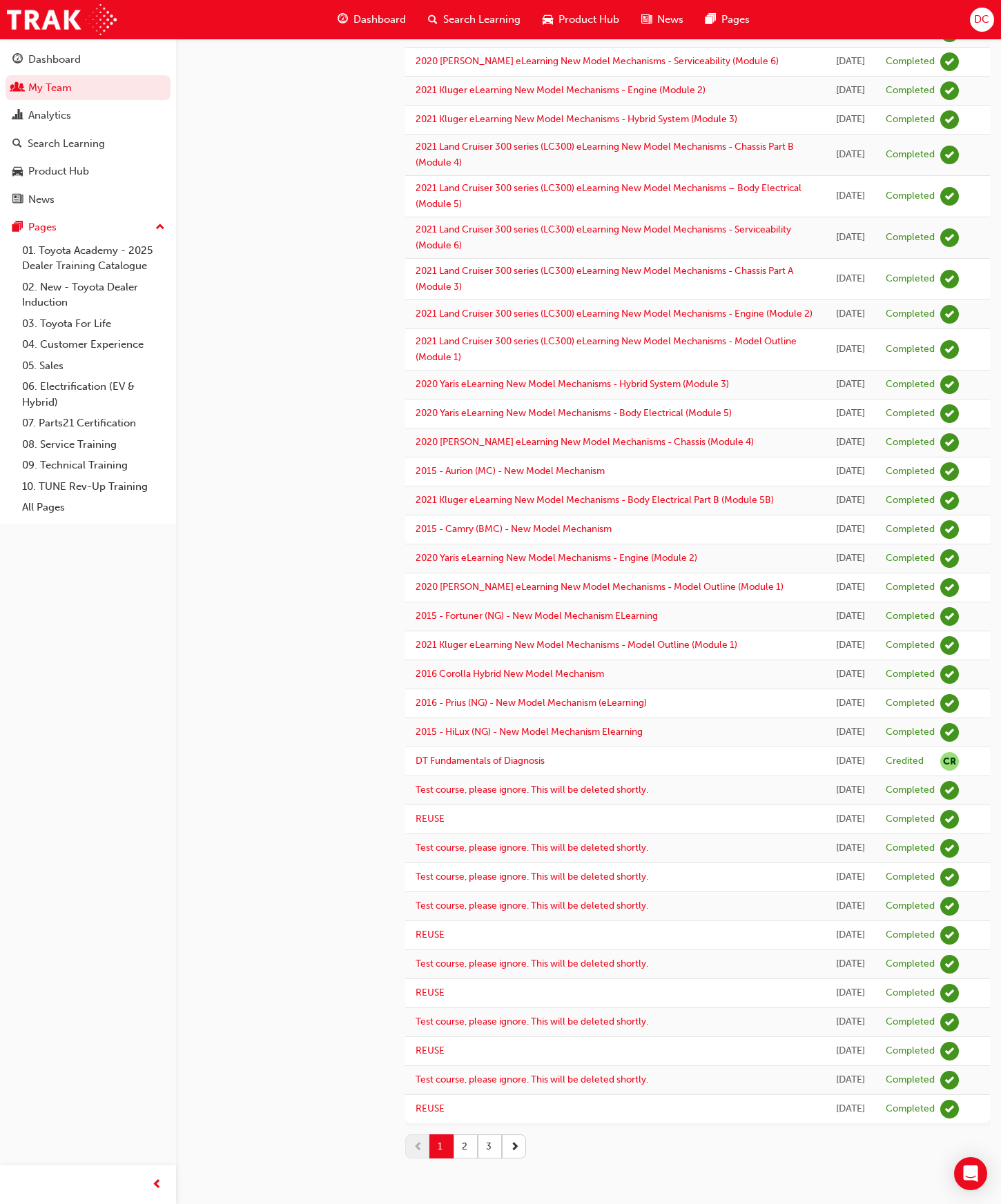
scroll to position [946, 0]
click at [461, 1149] on button "2" at bounding box center [466, 1146] width 24 height 24
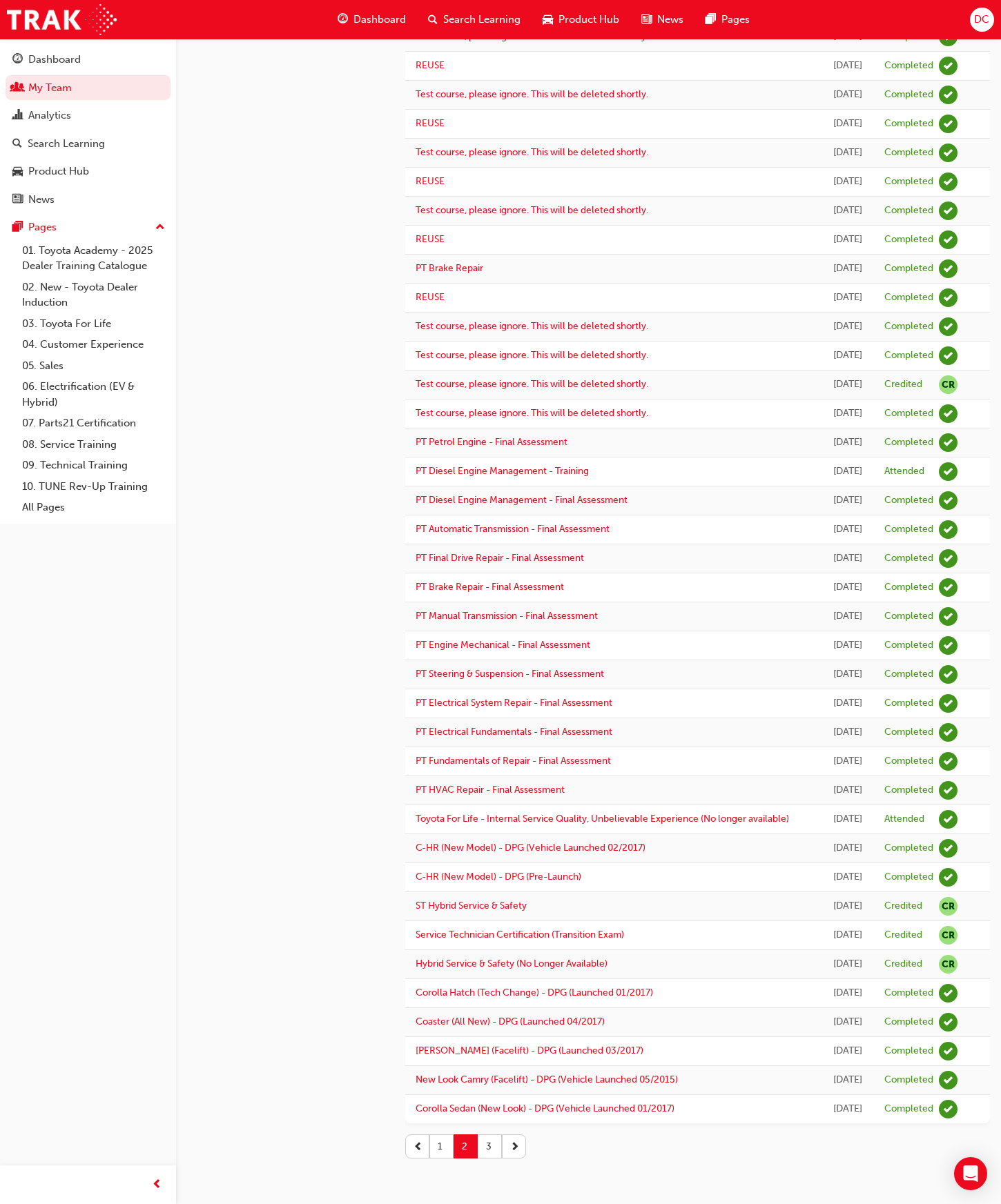
scroll to position [523, 0]
click at [489, 1151] on button "3" at bounding box center [489, 1146] width 24 height 24
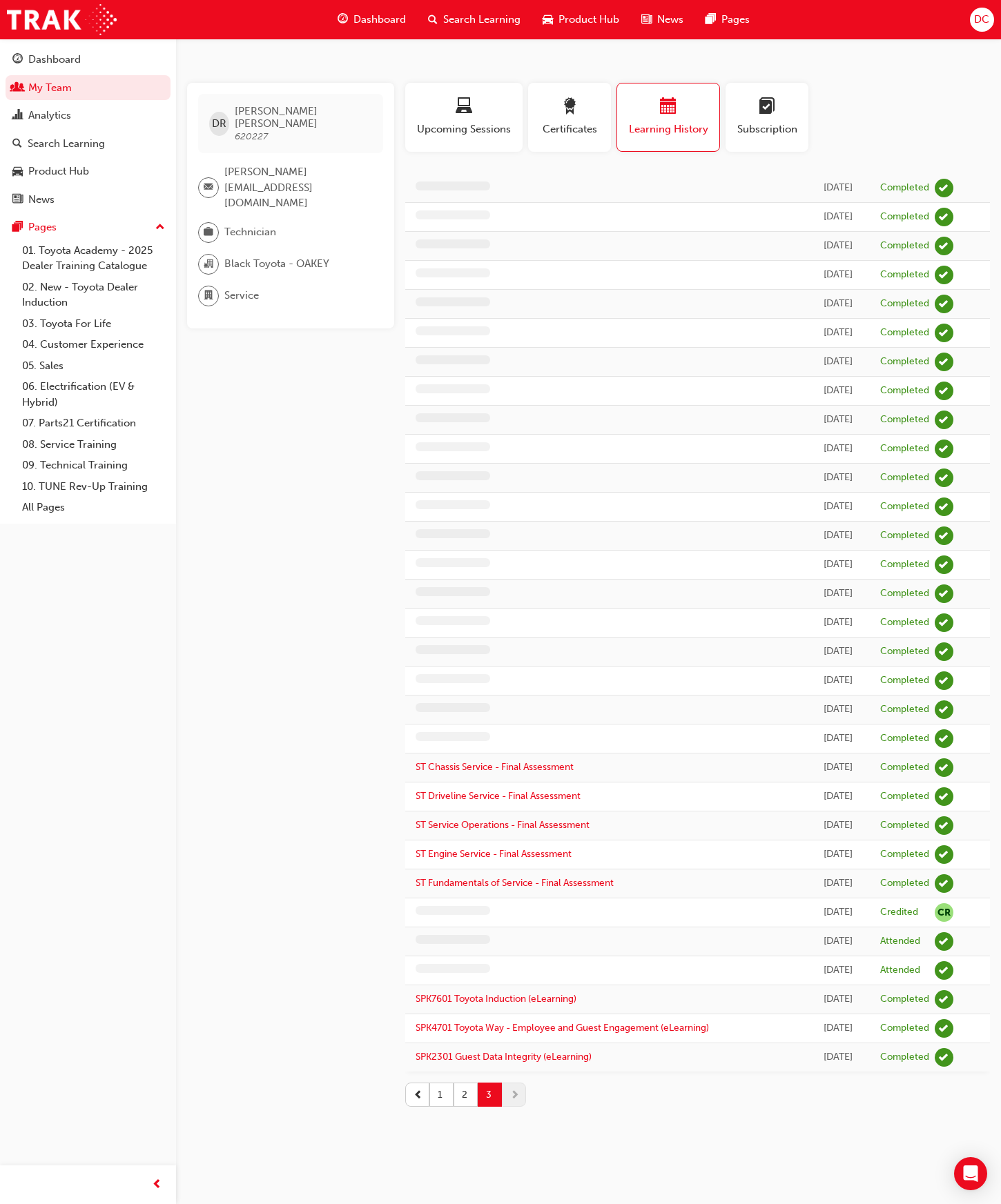
scroll to position [0, 0]
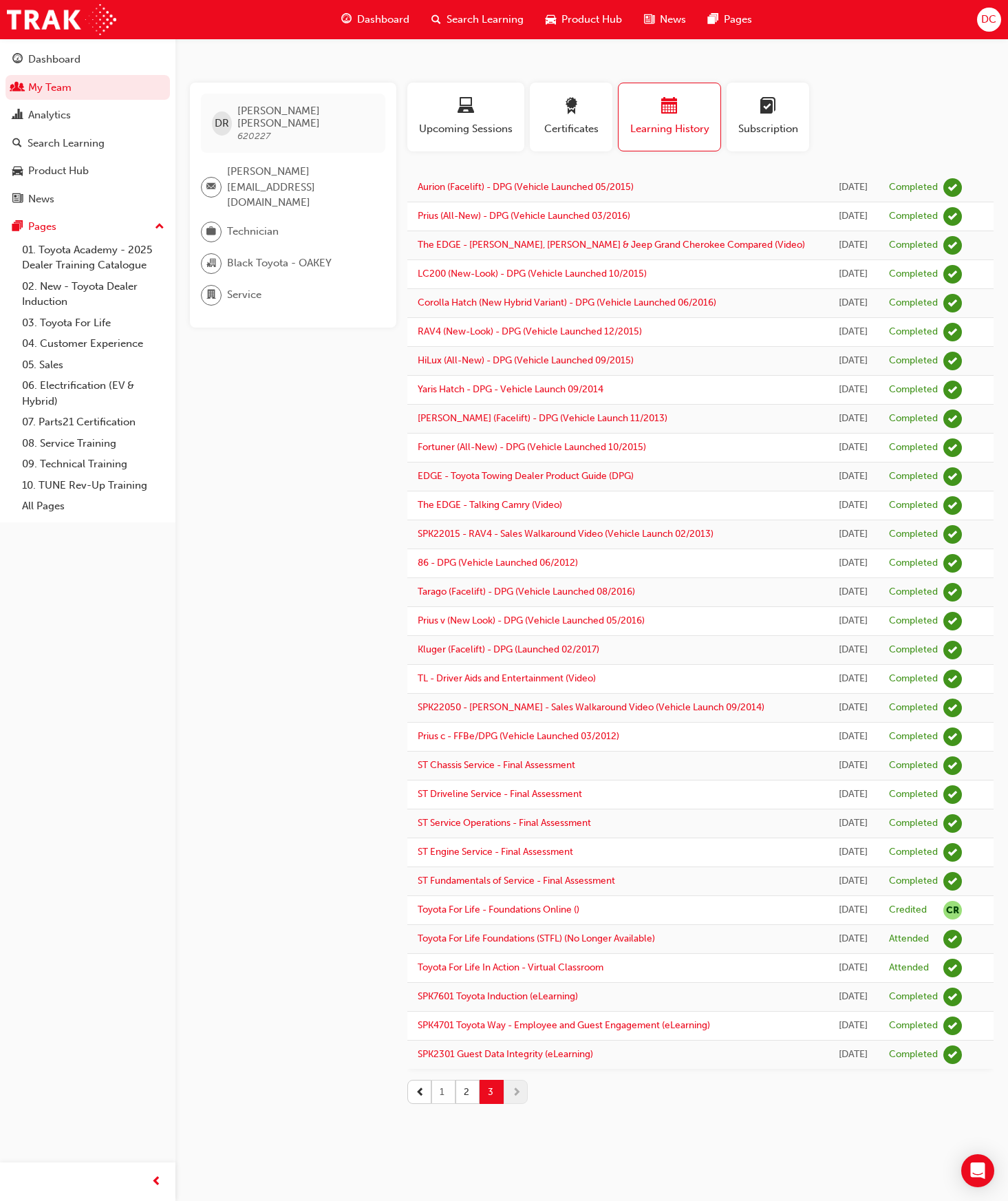
click at [440, 1095] on button "1" at bounding box center [443, 1092] width 24 height 24
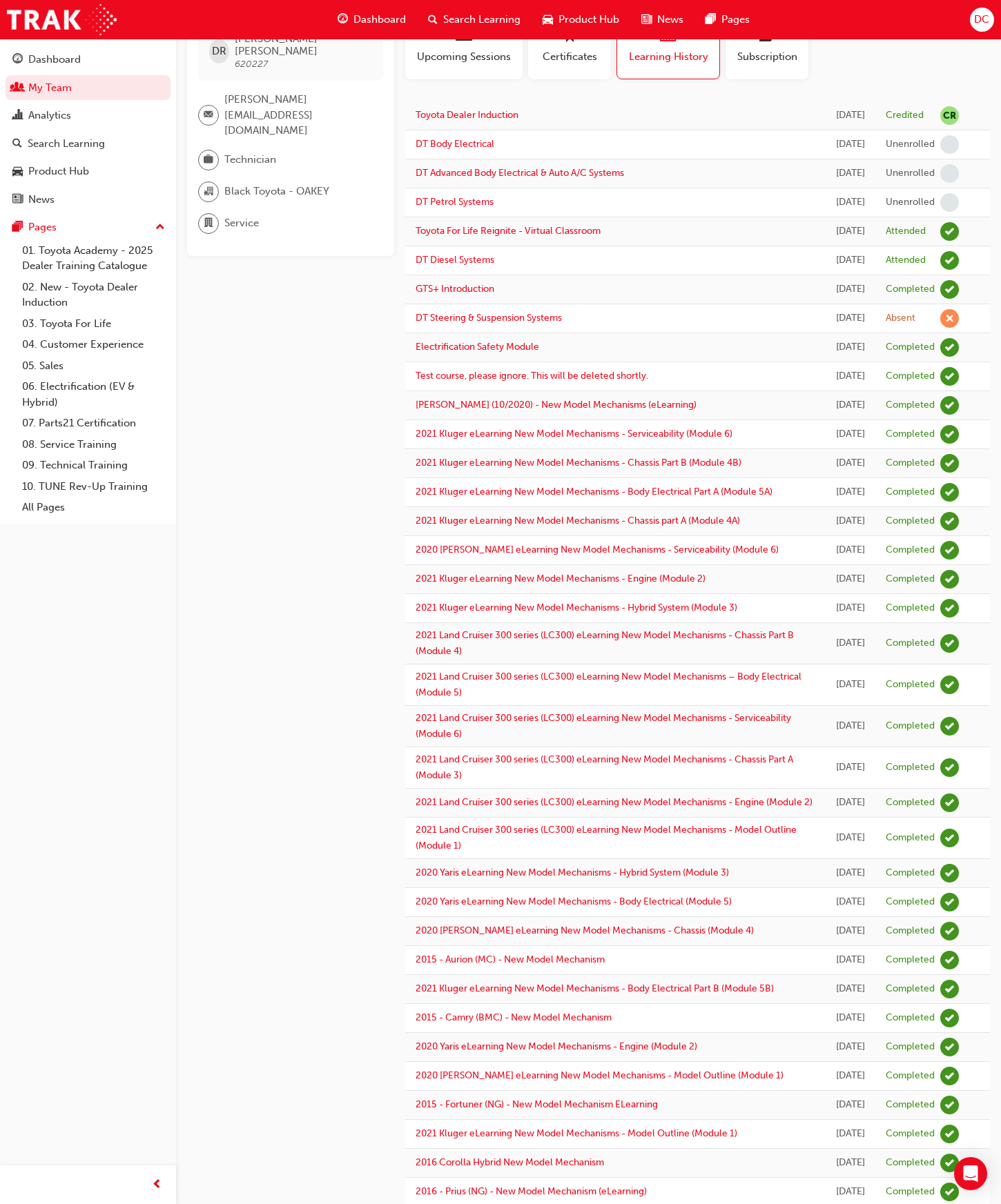
scroll to position [946, 0]
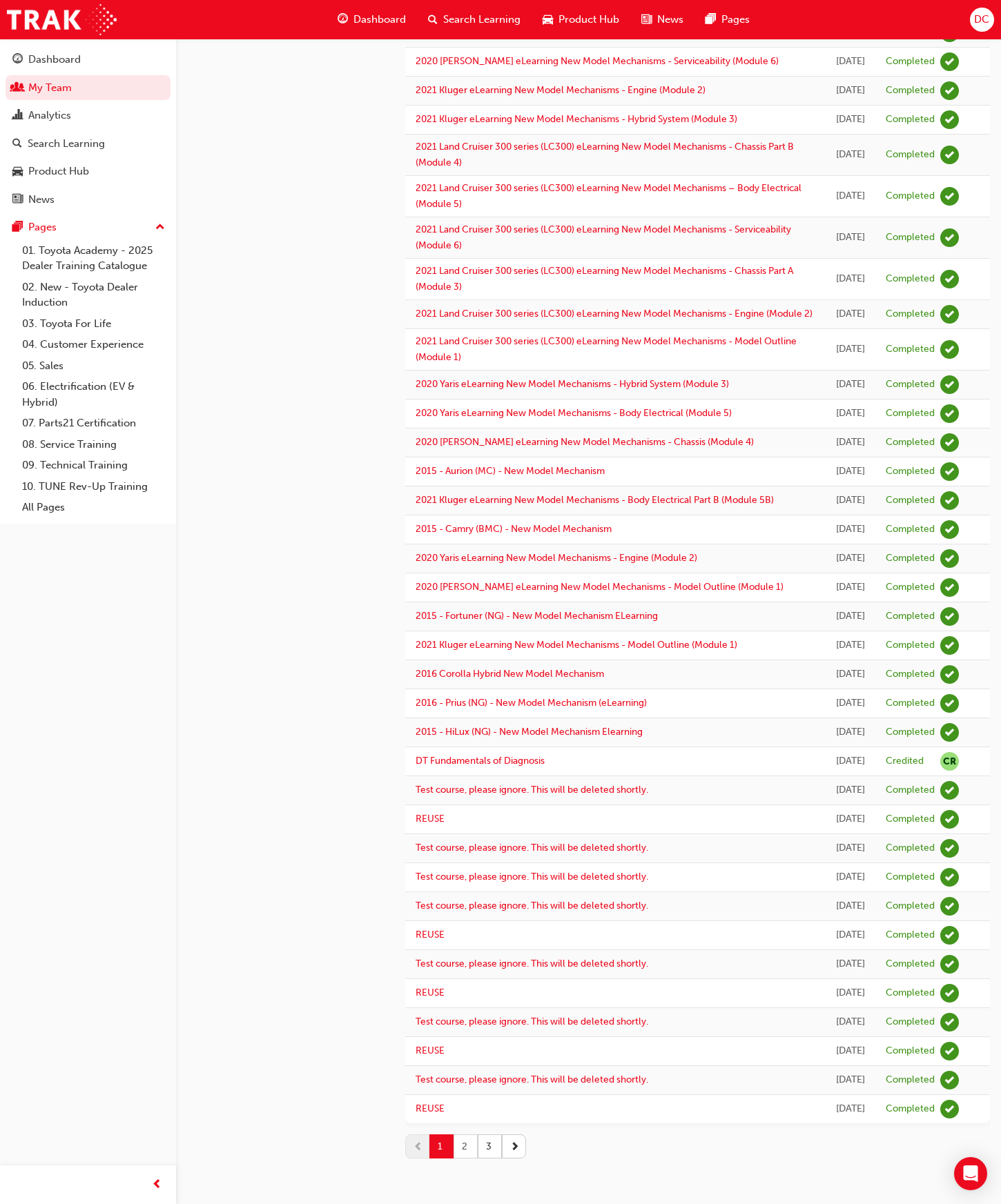
click at [464, 1140] on button "2" at bounding box center [466, 1146] width 24 height 24
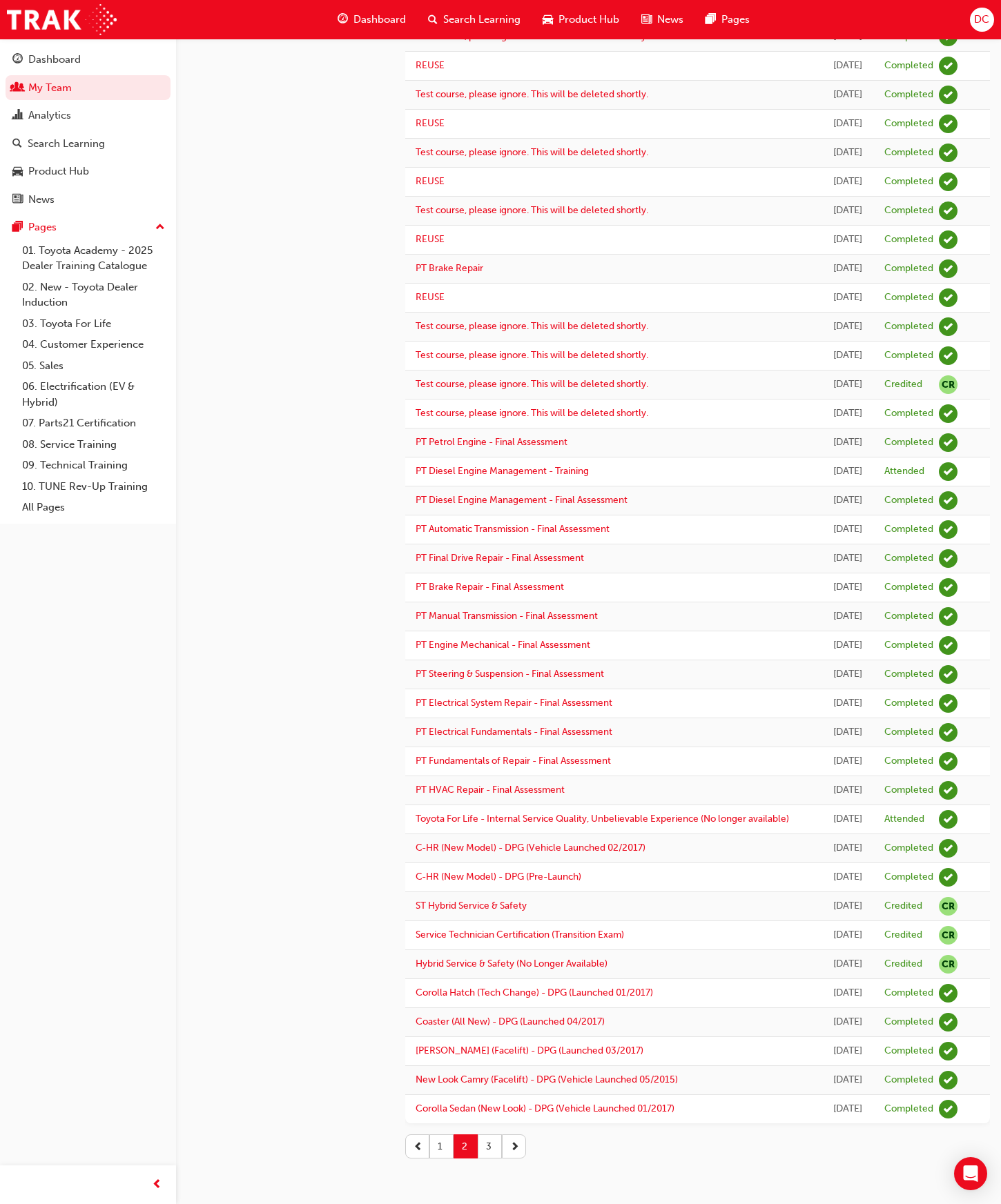
scroll to position [523, 0]
click at [445, 1146] on button "1" at bounding box center [442, 1146] width 24 height 24
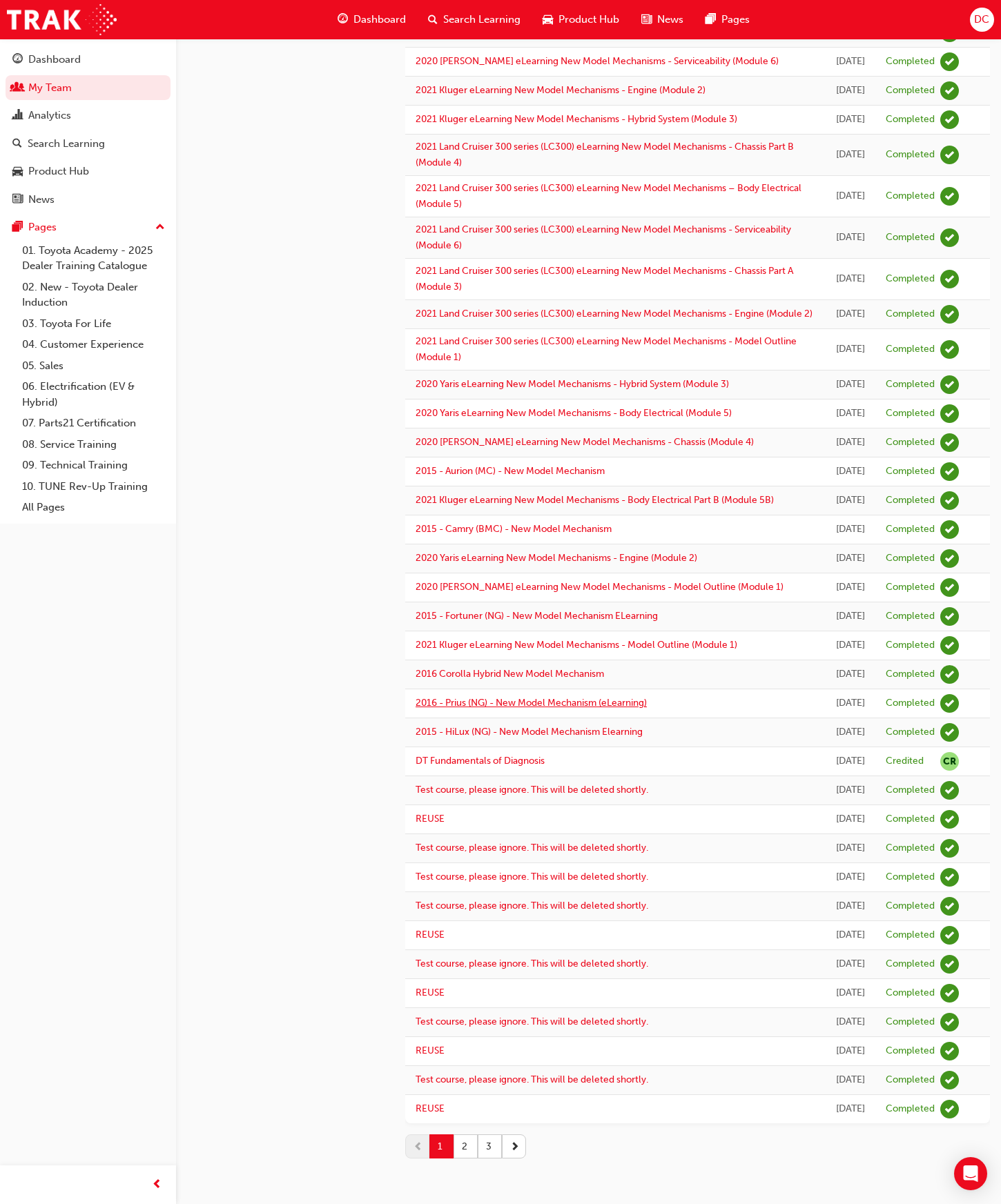
scroll to position [946, 0]
click at [465, 1145] on button "2" at bounding box center [466, 1146] width 24 height 24
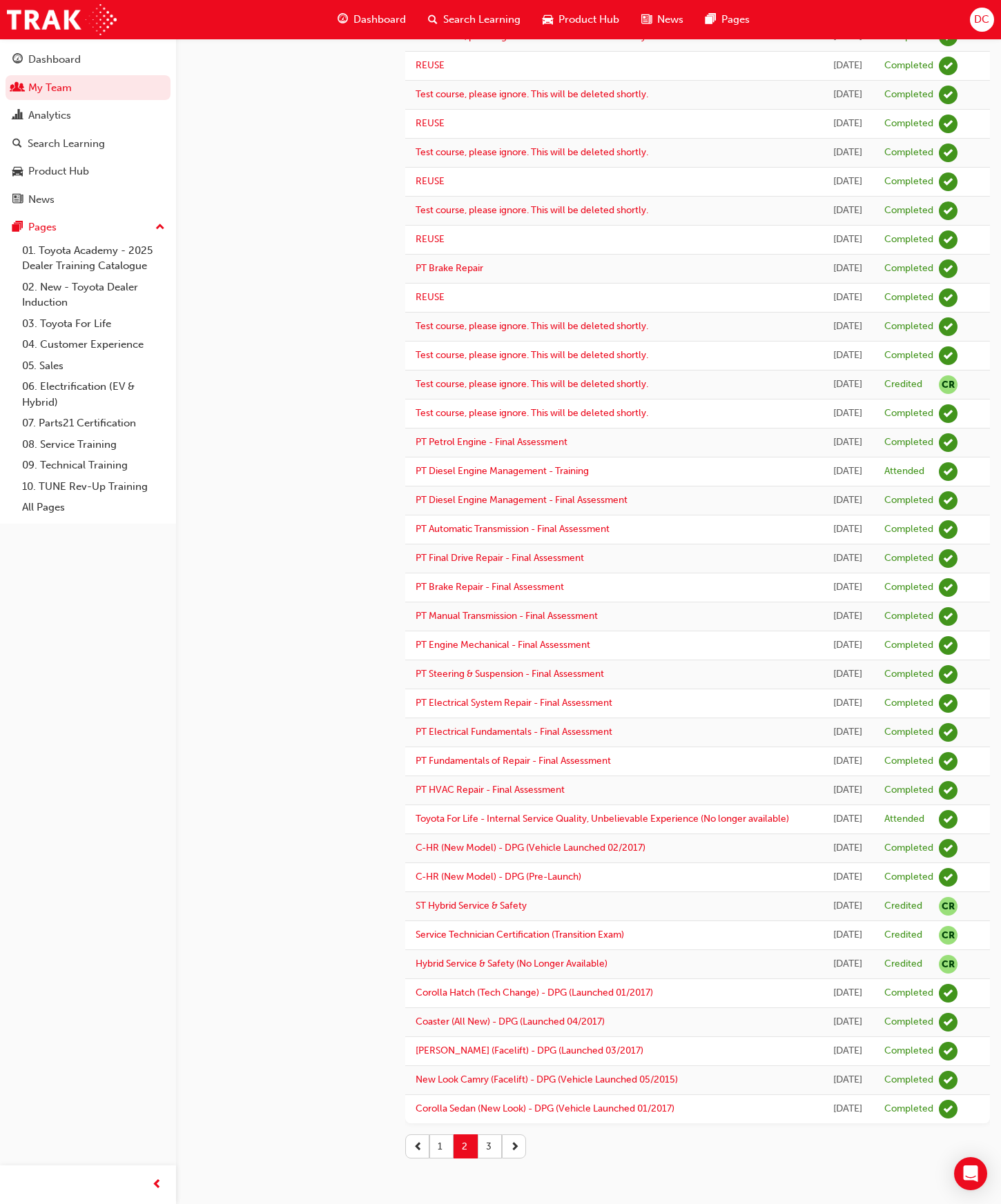
scroll to position [523, 0]
